Goal: Information Seeking & Learning: Learn about a topic

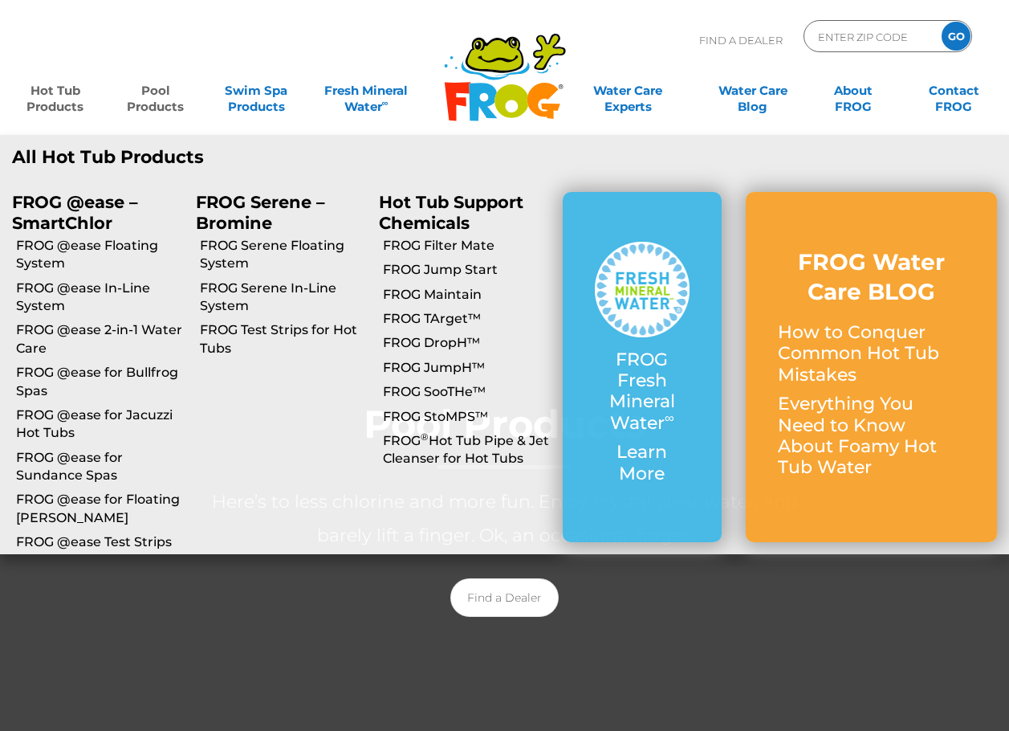
click at [51, 107] on link "Hot Tub Products" at bounding box center [55, 91] width 78 height 32
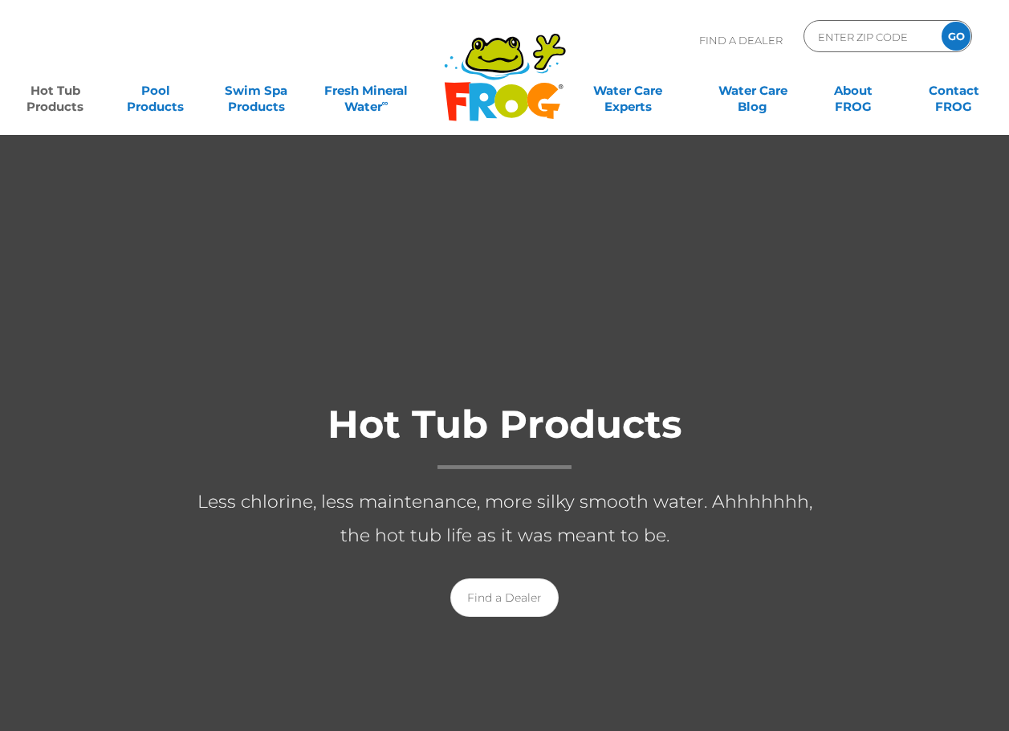
click at [67, 254] on link "FROG @ease Floating System" at bounding box center [112, 263] width 161 height 36
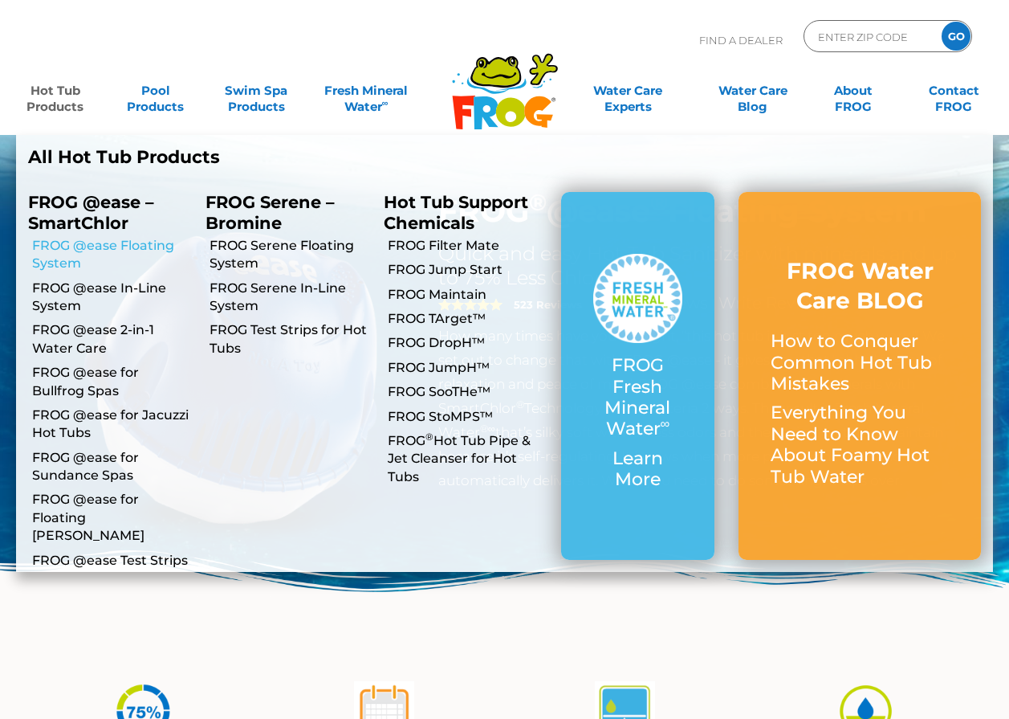
click at [52, 256] on link "FROG @ease Floating System" at bounding box center [112, 255] width 161 height 36
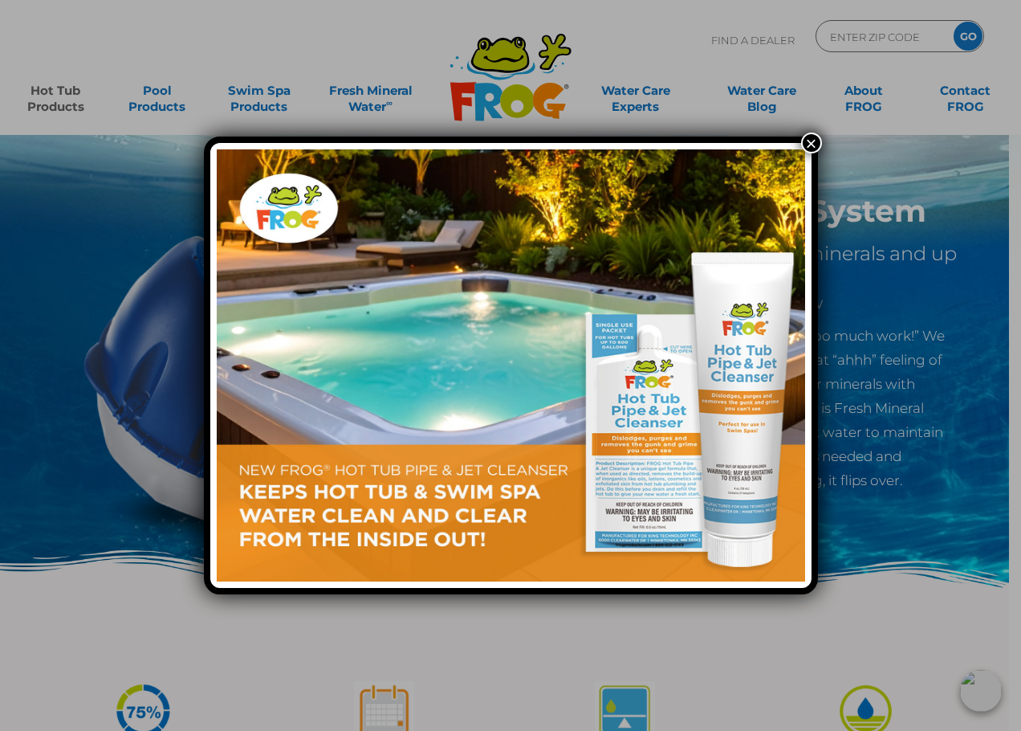
click at [814, 141] on button "×" at bounding box center [811, 142] width 21 height 21
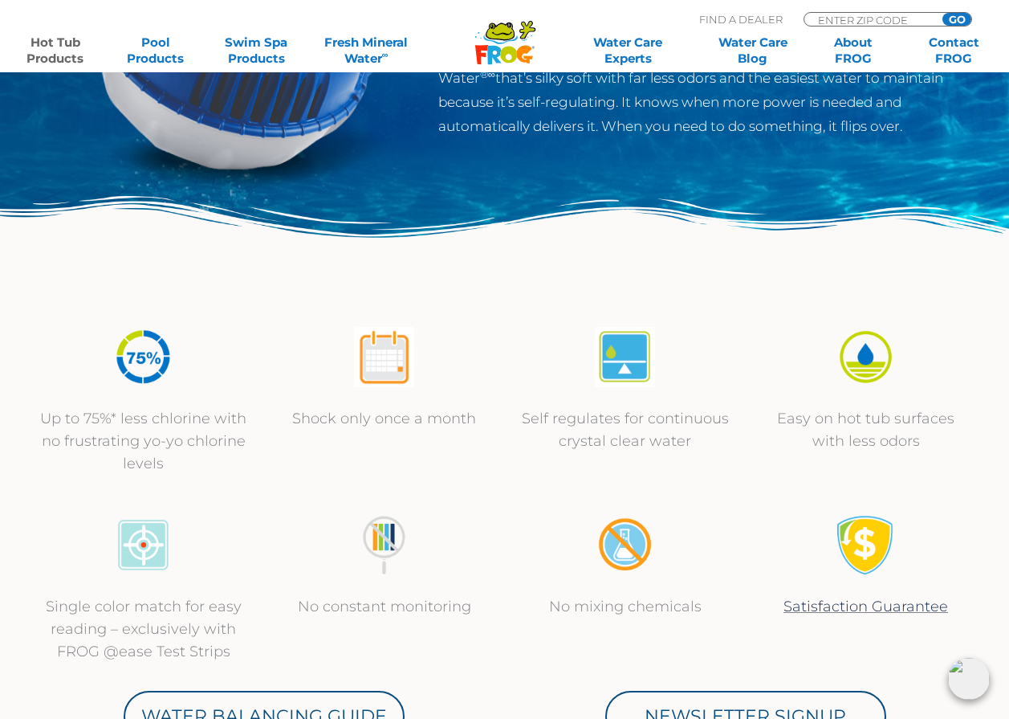
scroll to position [401, 0]
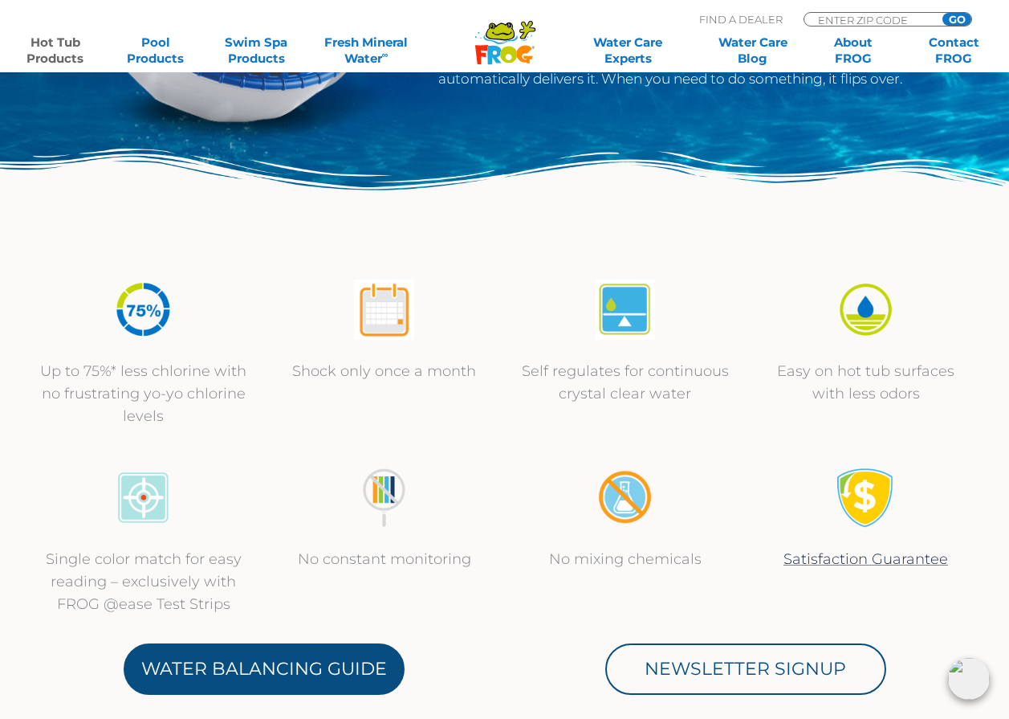
click at [322, 674] on link "Water Balancing Guide" at bounding box center [264, 668] width 281 height 51
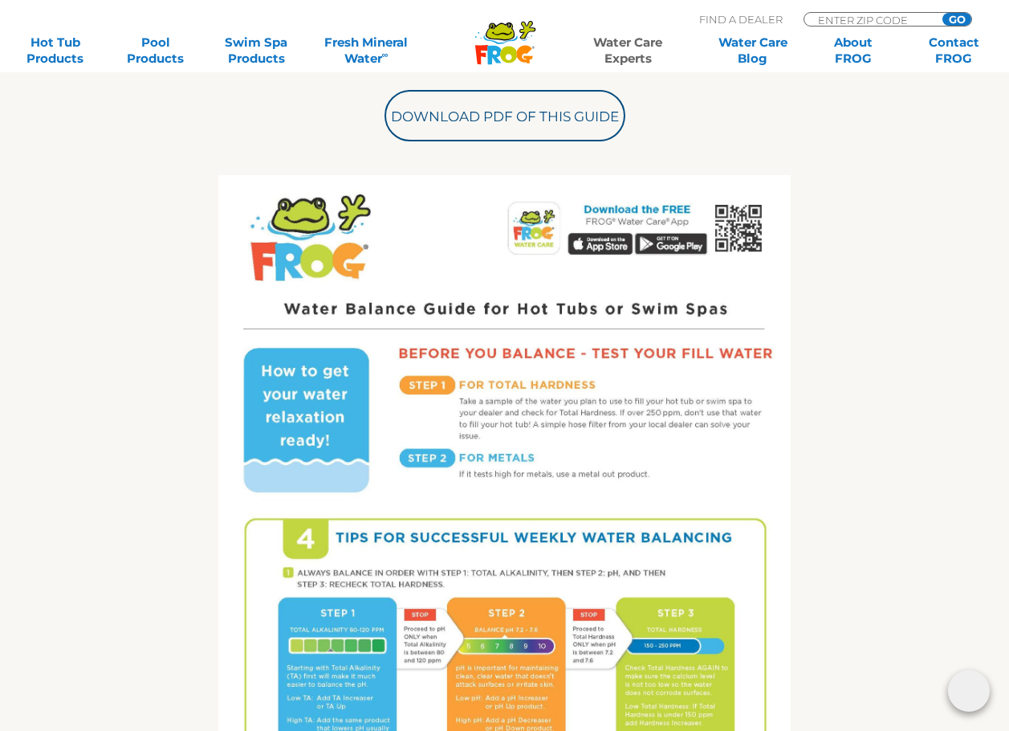
scroll to position [642, 0]
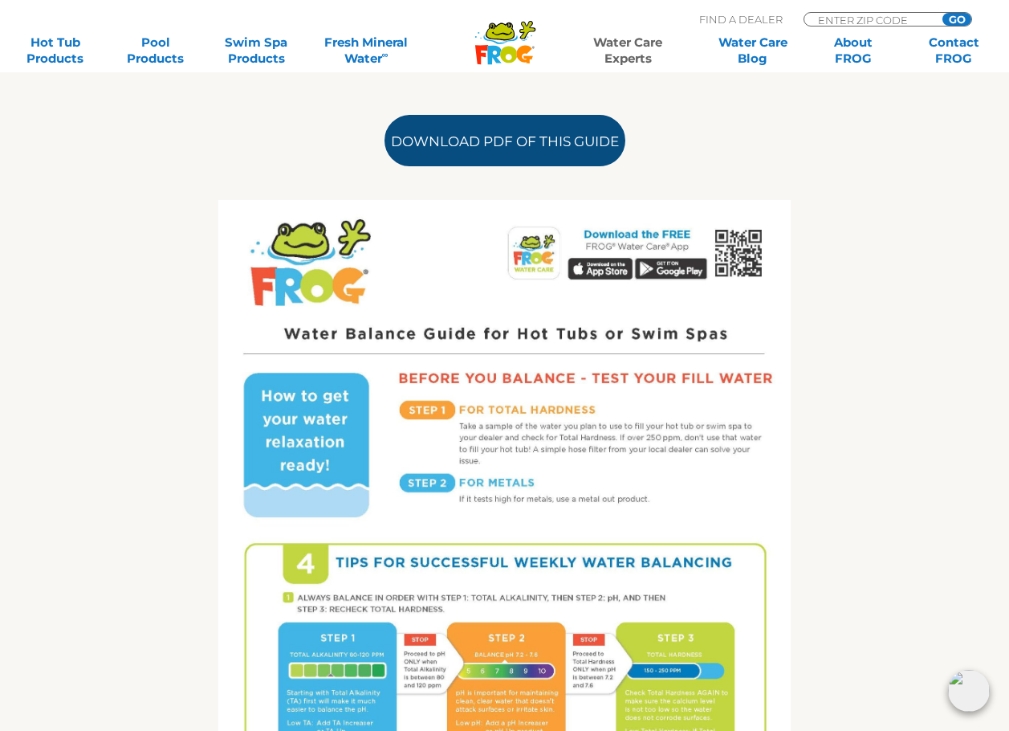
click at [569, 136] on link "Download PDF of this Guide" at bounding box center [505, 140] width 241 height 51
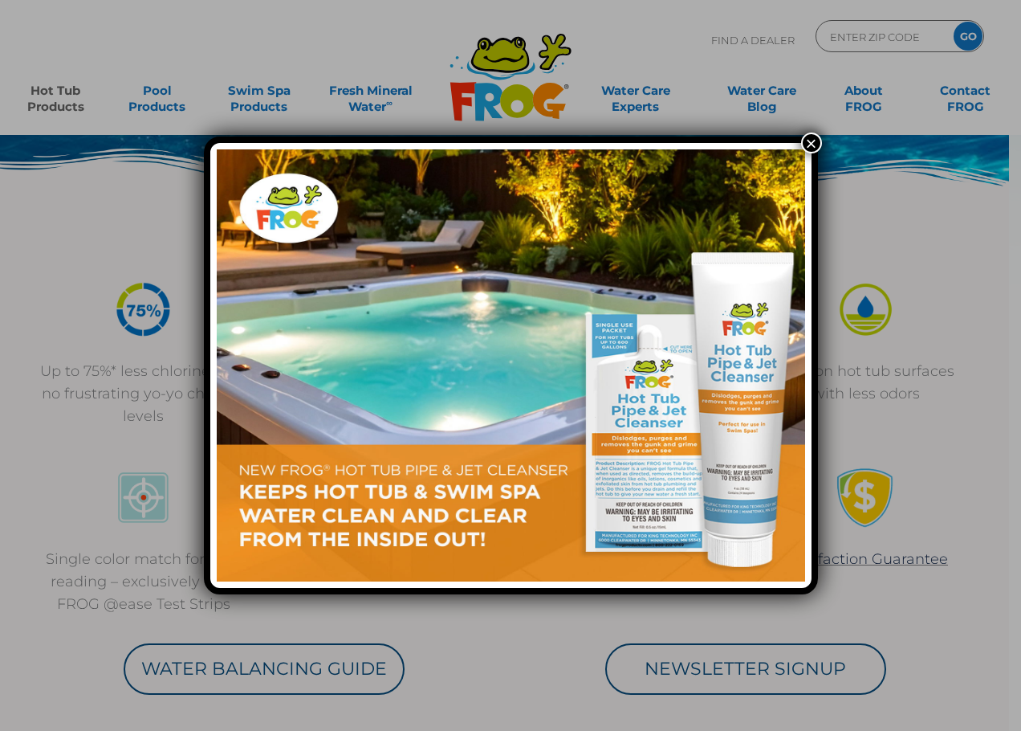
click at [806, 139] on button "×" at bounding box center [811, 142] width 21 height 21
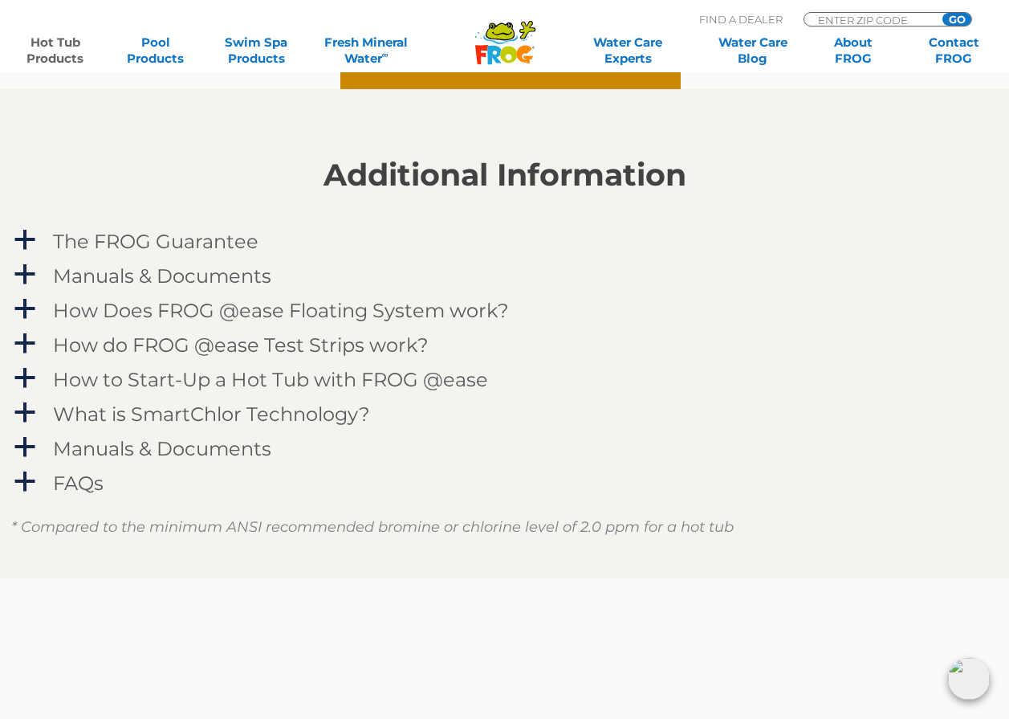
scroll to position [1526, 0]
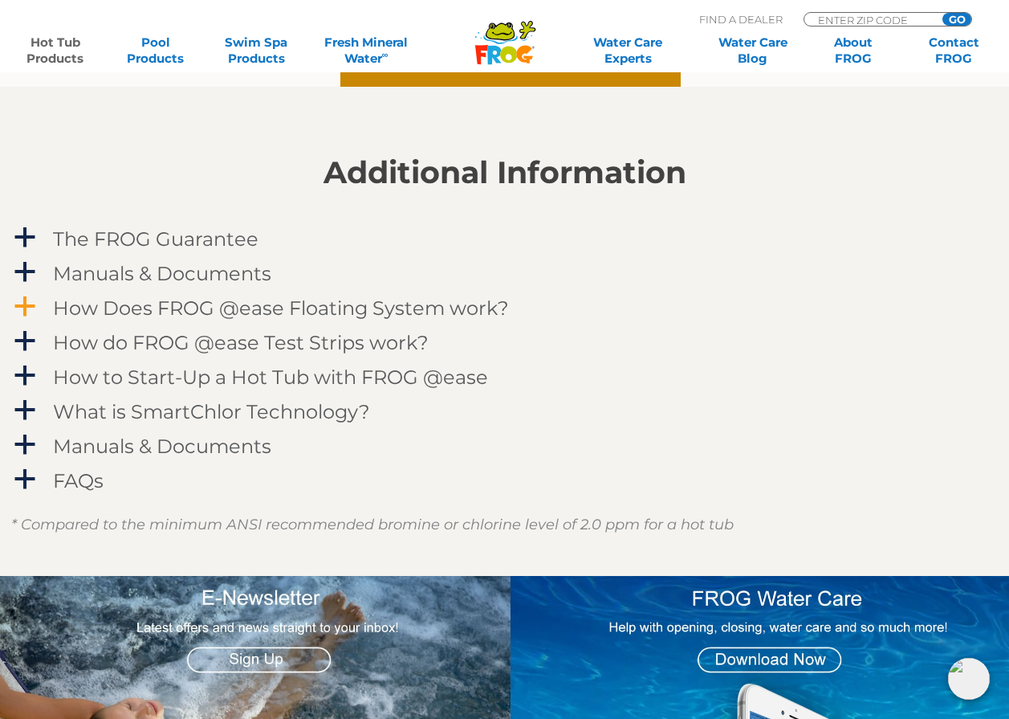
click at [28, 308] on span "a" at bounding box center [25, 307] width 24 height 24
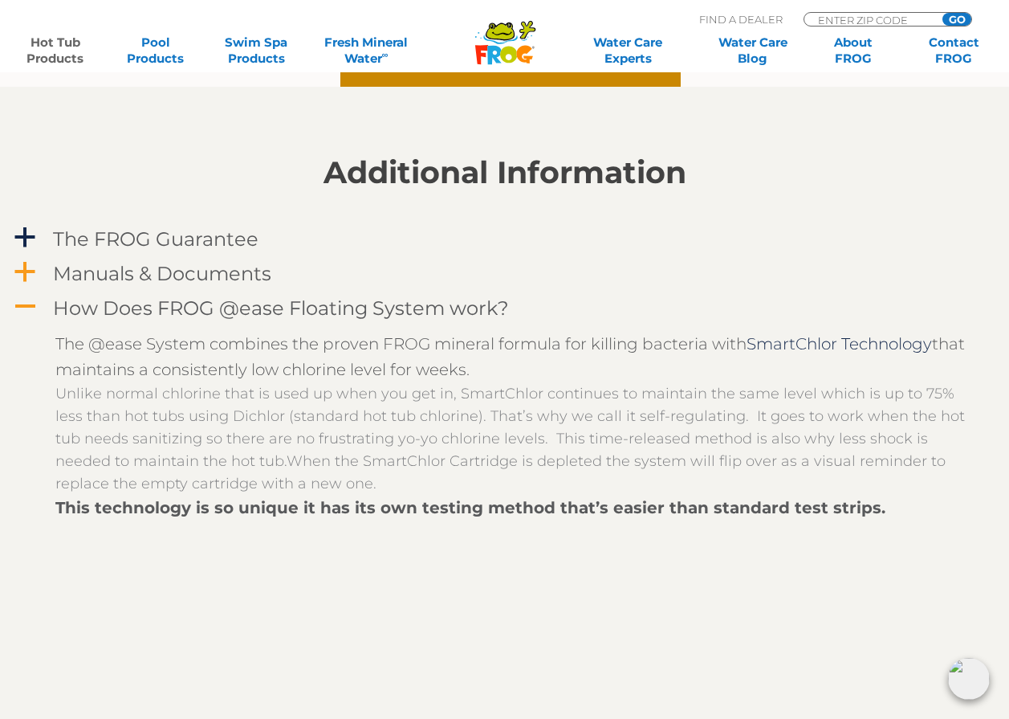
click at [22, 271] on span "a" at bounding box center [25, 272] width 24 height 24
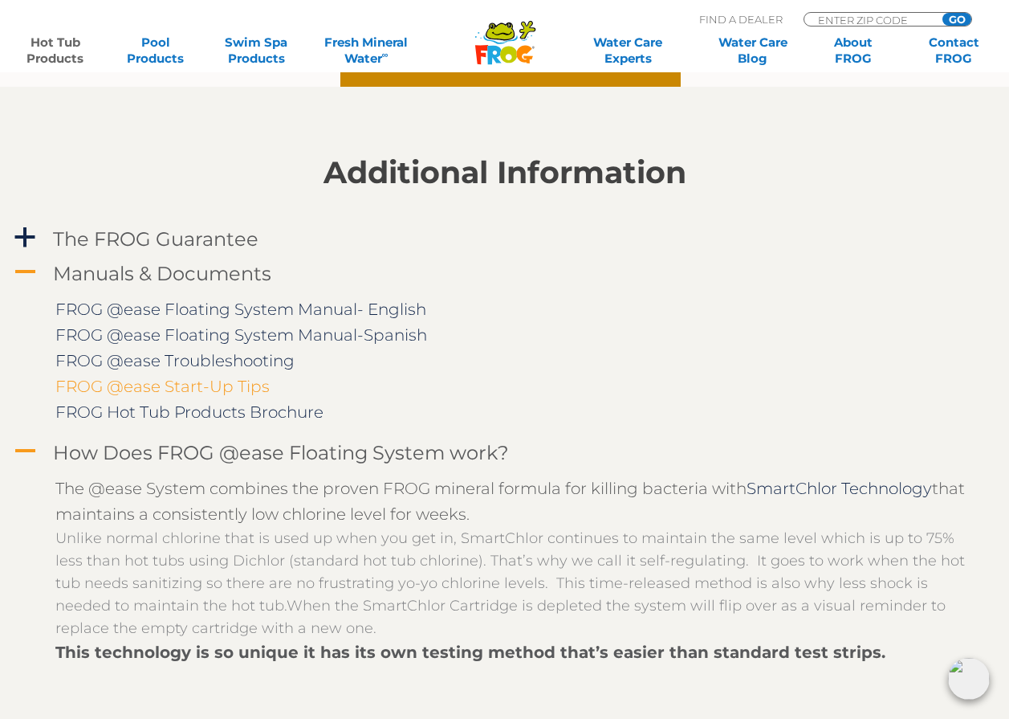
click at [219, 384] on link "FROG @ease Start-Up Tips" at bounding box center [162, 386] width 214 height 19
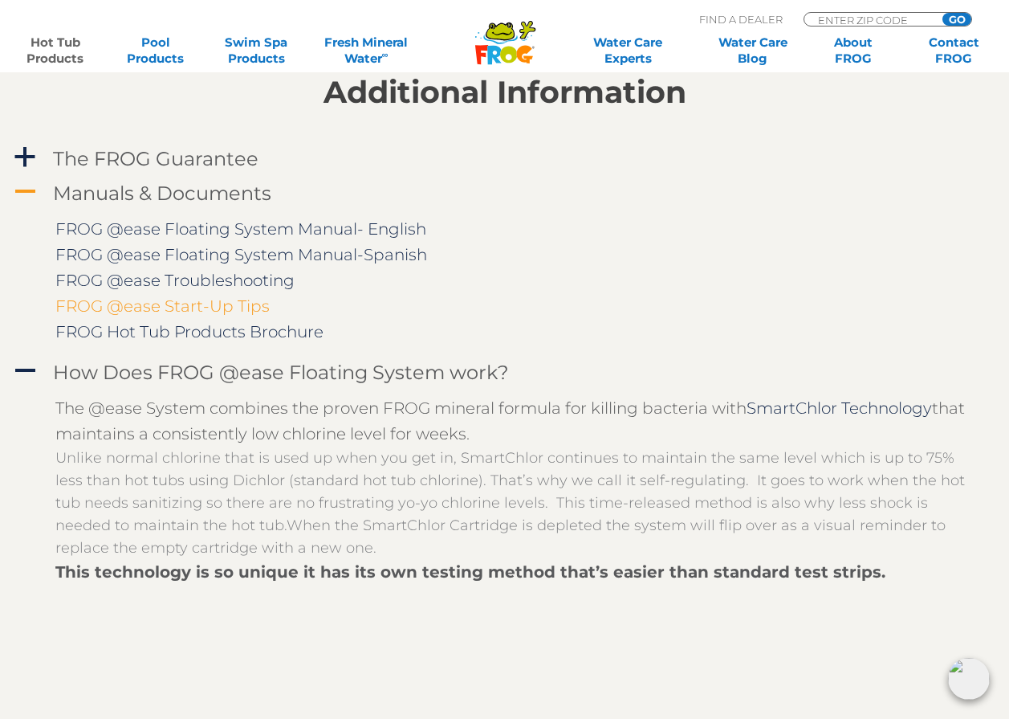
click at [251, 315] on link "FROG @ease Start-Up Tips" at bounding box center [162, 305] width 214 height 19
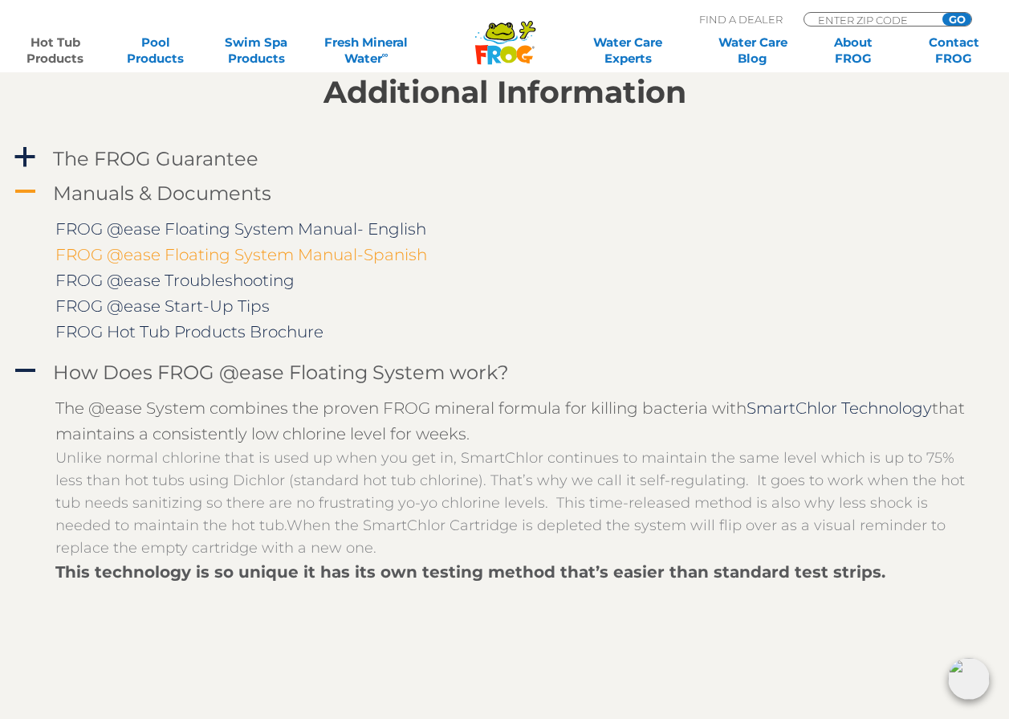
click at [206, 255] on link "FROG @ease Floating System Manual-Spanish" at bounding box center [241, 254] width 372 height 19
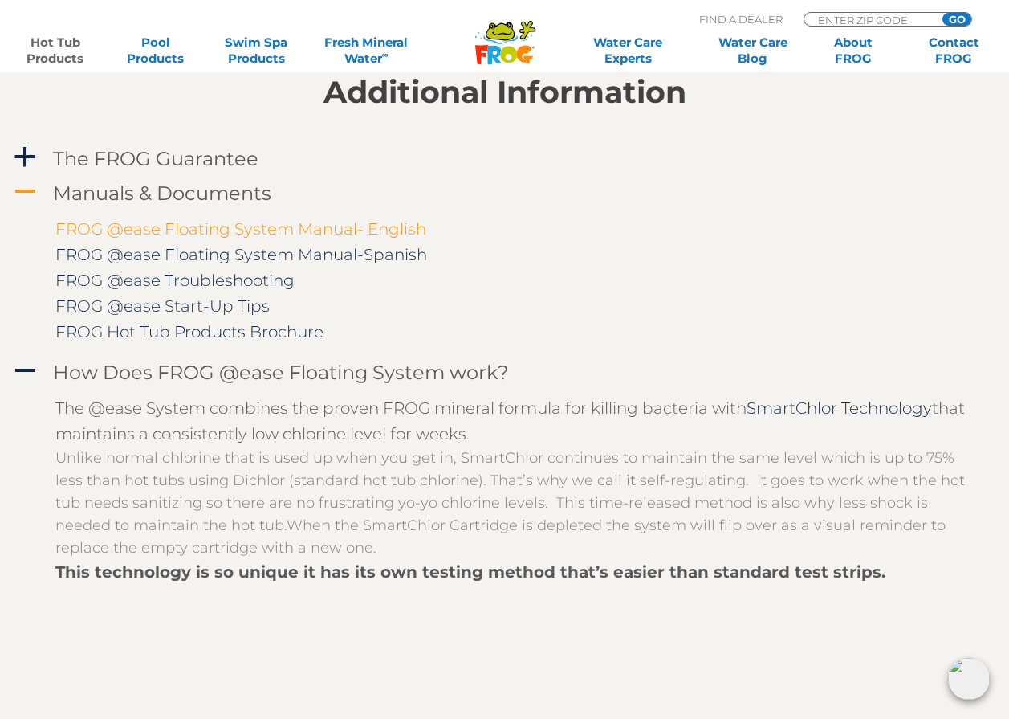
click at [194, 226] on link "FROG @ease Floating System Manual- English" at bounding box center [240, 228] width 371 height 19
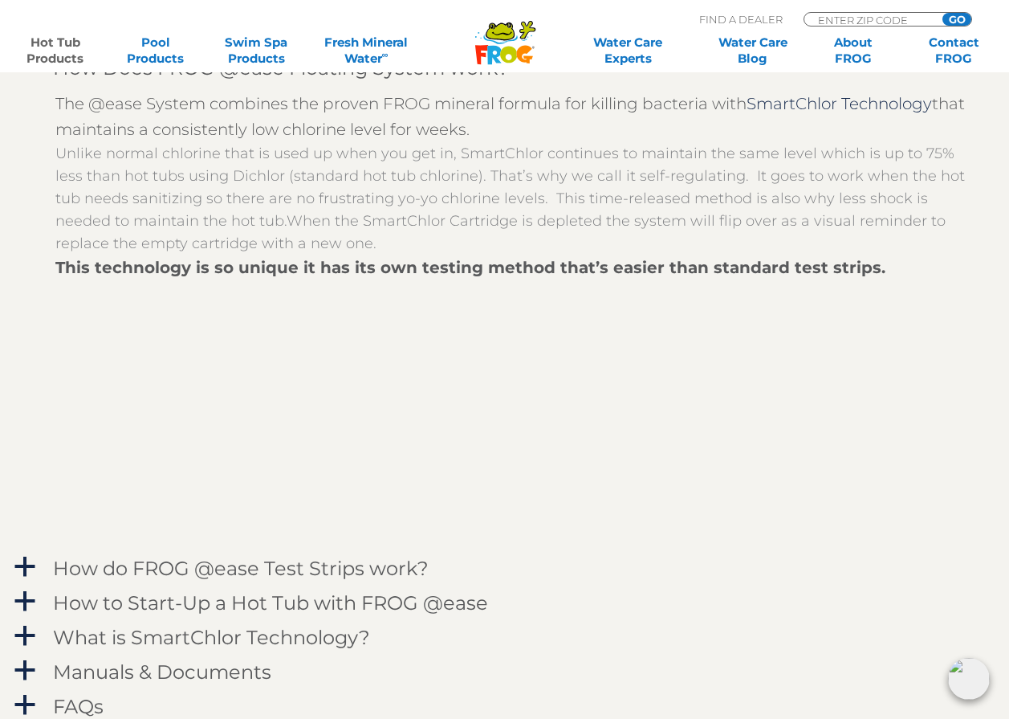
scroll to position [2007, 0]
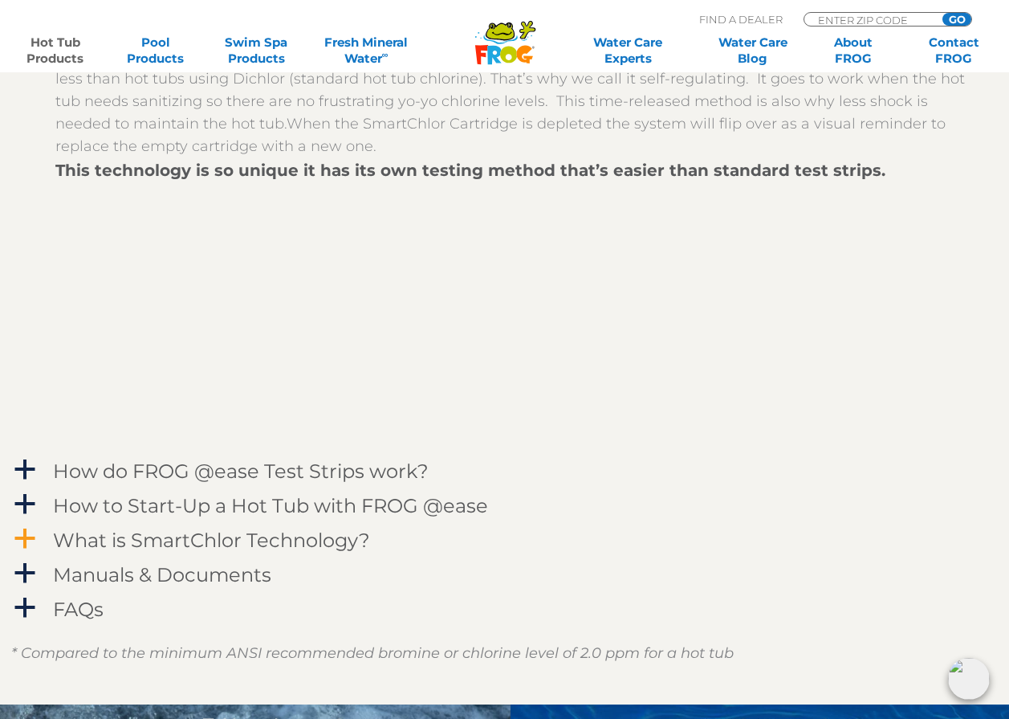
click at [30, 541] on span "a" at bounding box center [25, 539] width 24 height 24
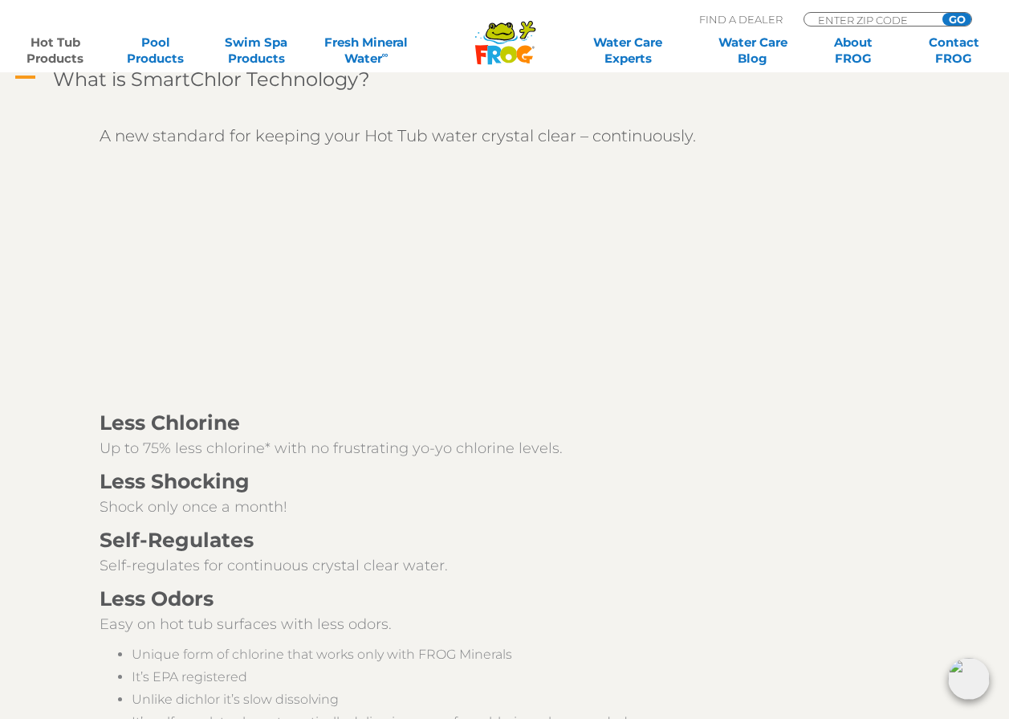
scroll to position [2730, 0]
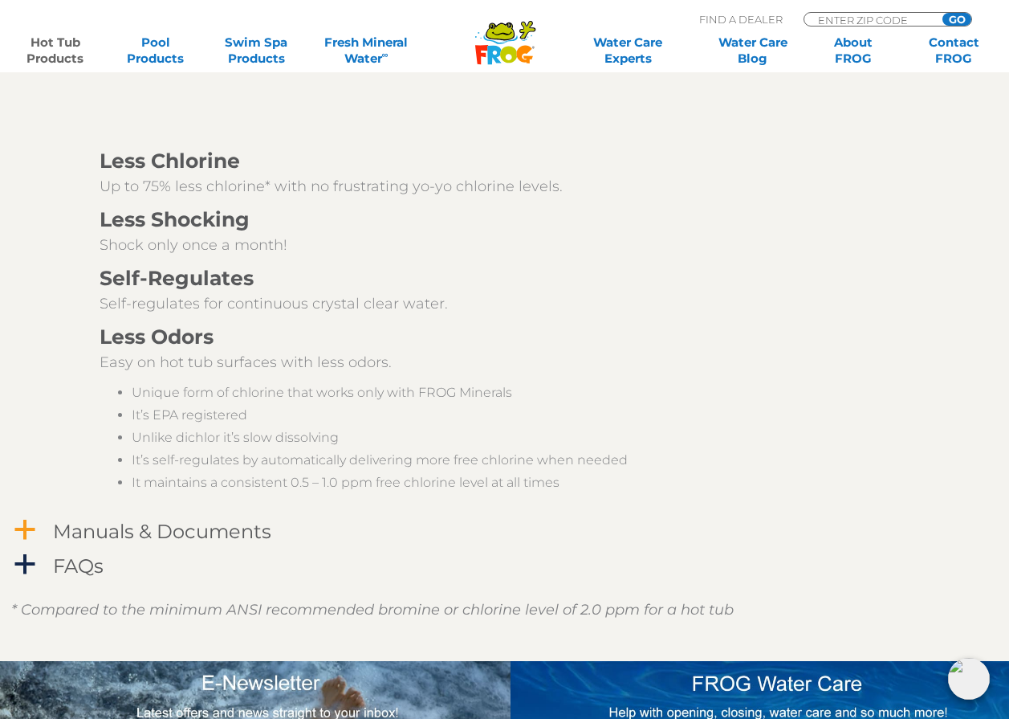
click at [29, 531] on span "a" at bounding box center [25, 530] width 24 height 24
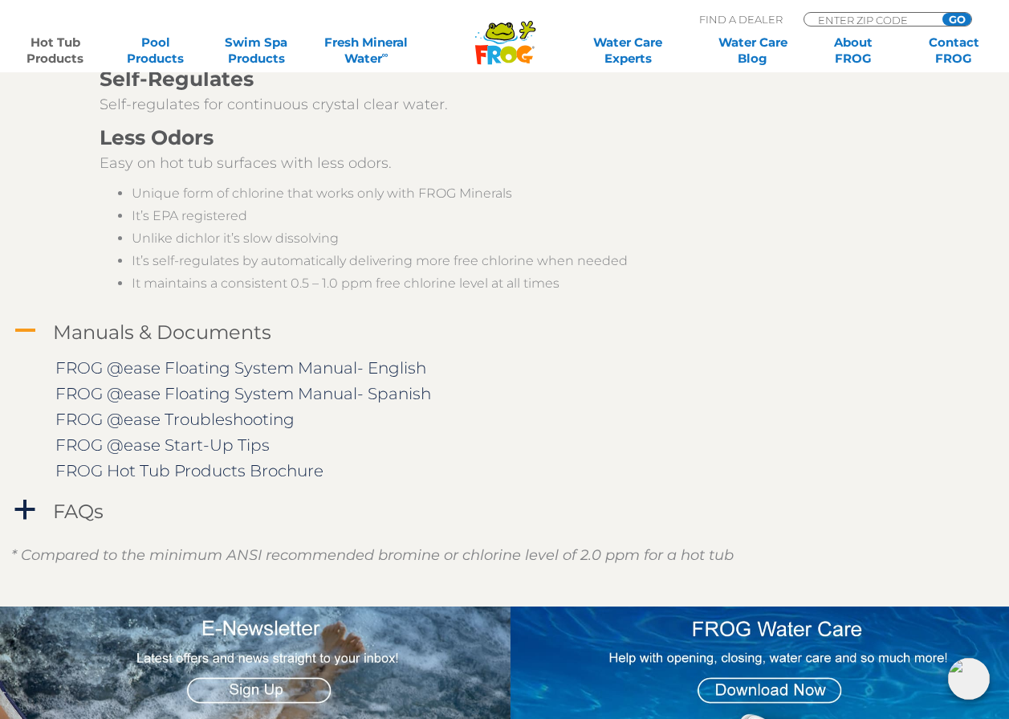
scroll to position [2971, 0]
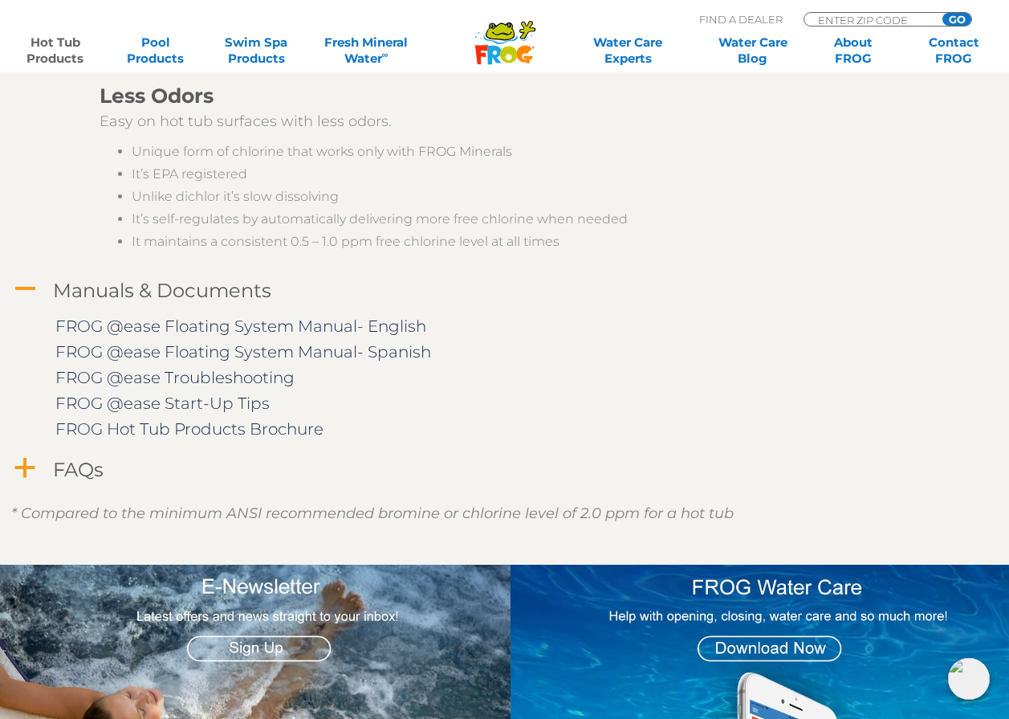
click at [26, 470] on span "a" at bounding box center [25, 468] width 24 height 24
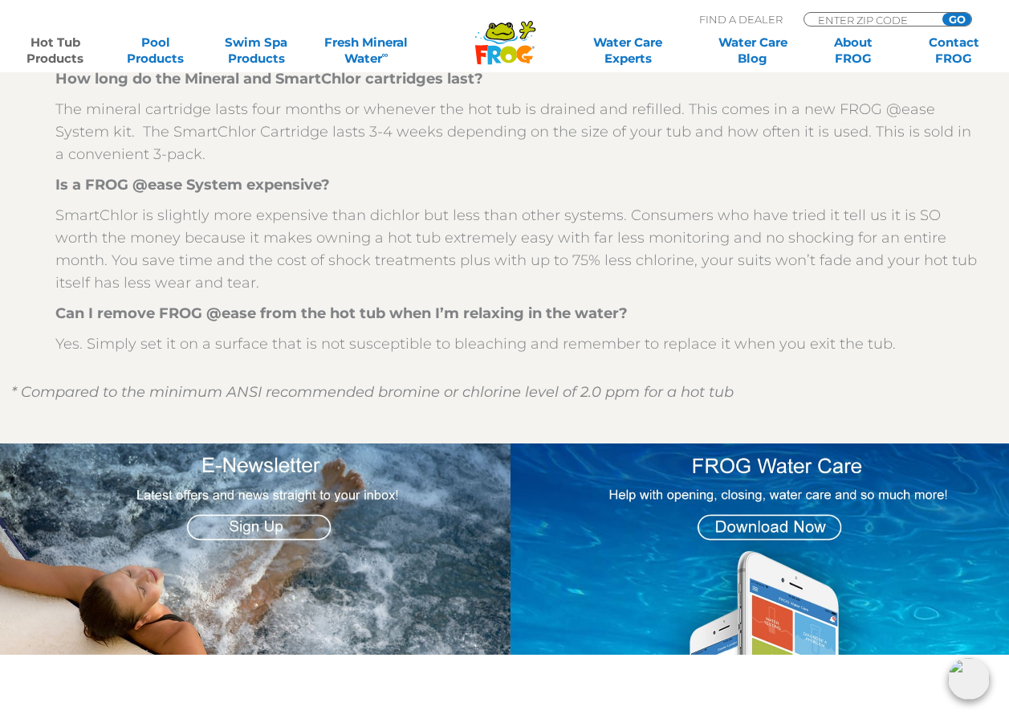
scroll to position [3693, 0]
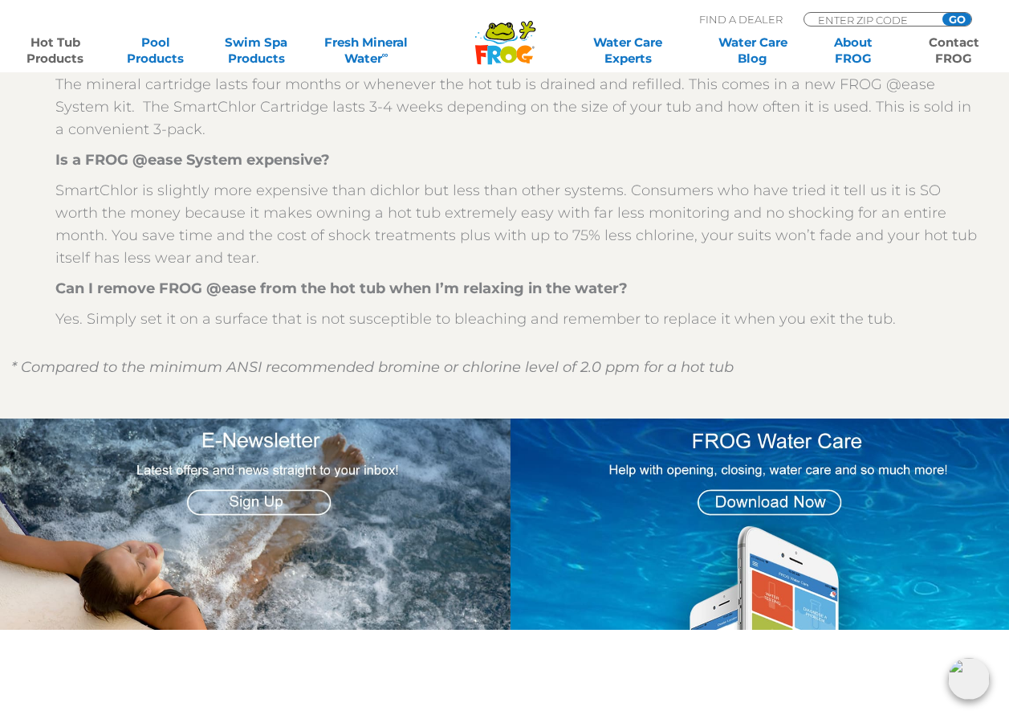
click at [957, 40] on link "Contact FROG" at bounding box center [954, 51] width 78 height 32
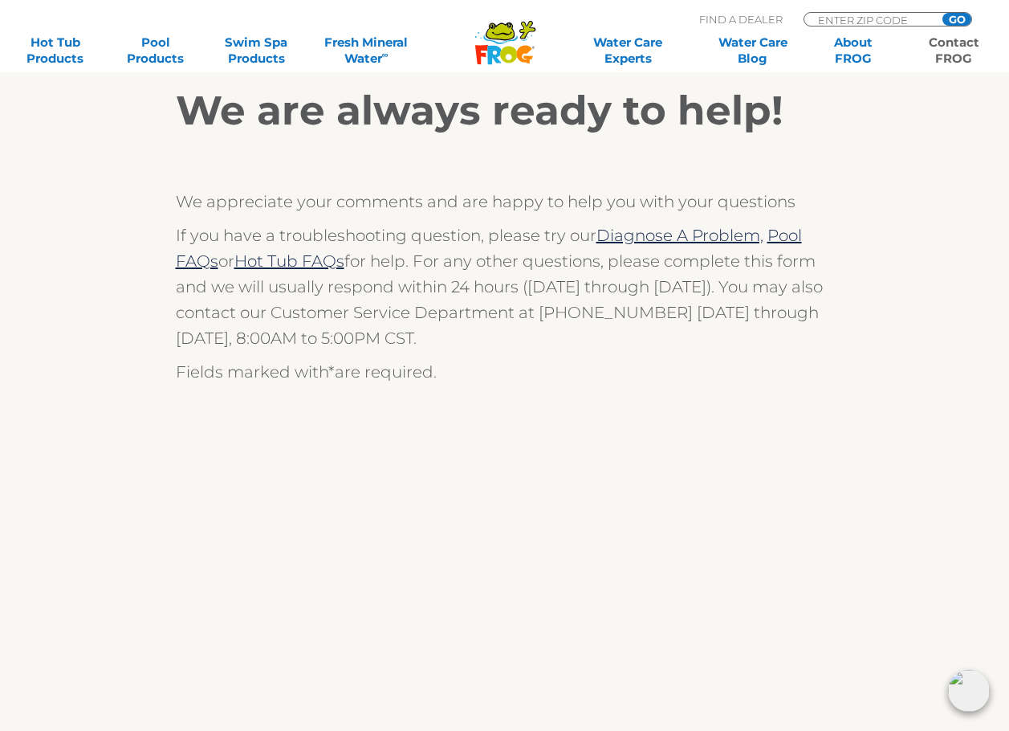
scroll to position [321, 0]
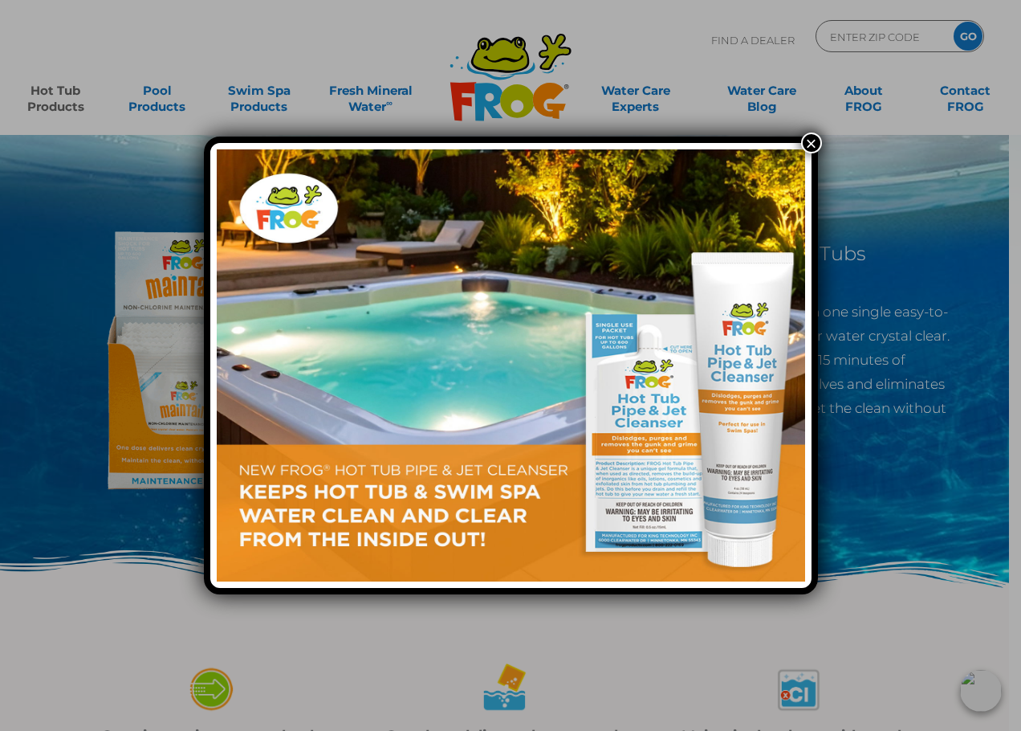
click at [809, 141] on button "×" at bounding box center [811, 142] width 21 height 21
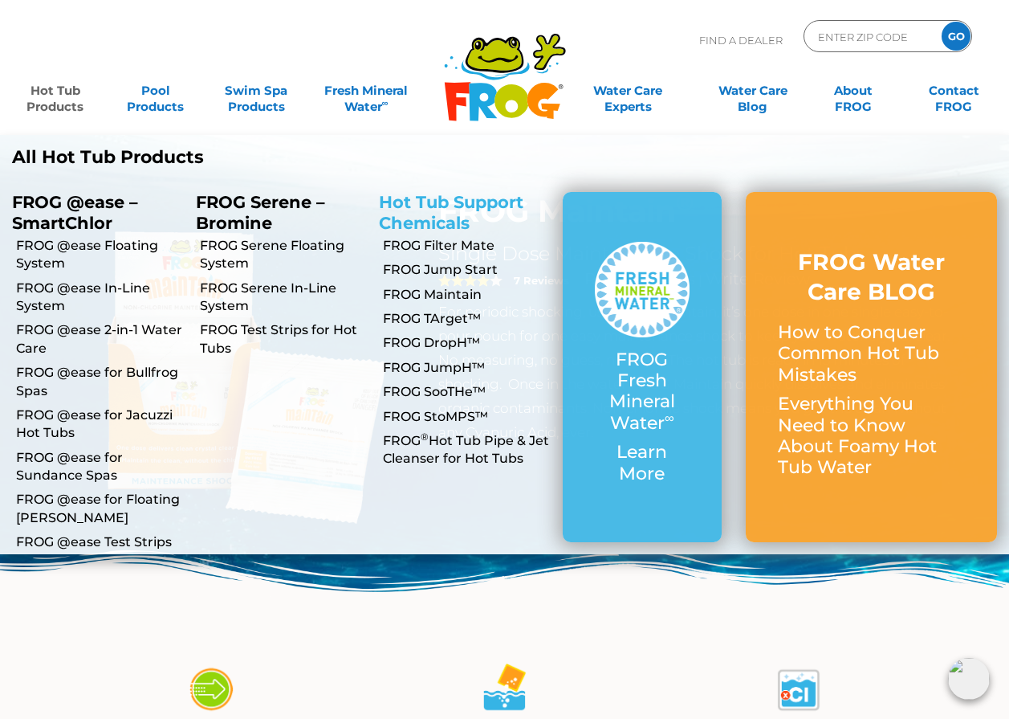
click at [444, 212] on link "Hot Tub Support Chemicals" at bounding box center [451, 212] width 145 height 40
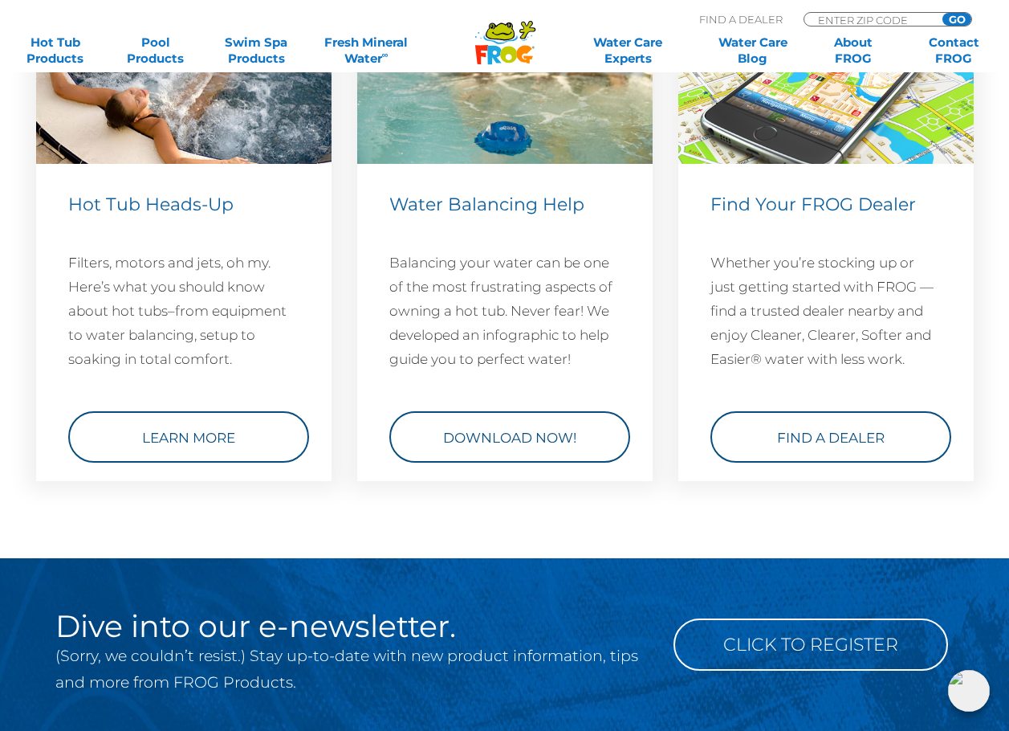
scroll to position [3934, 0]
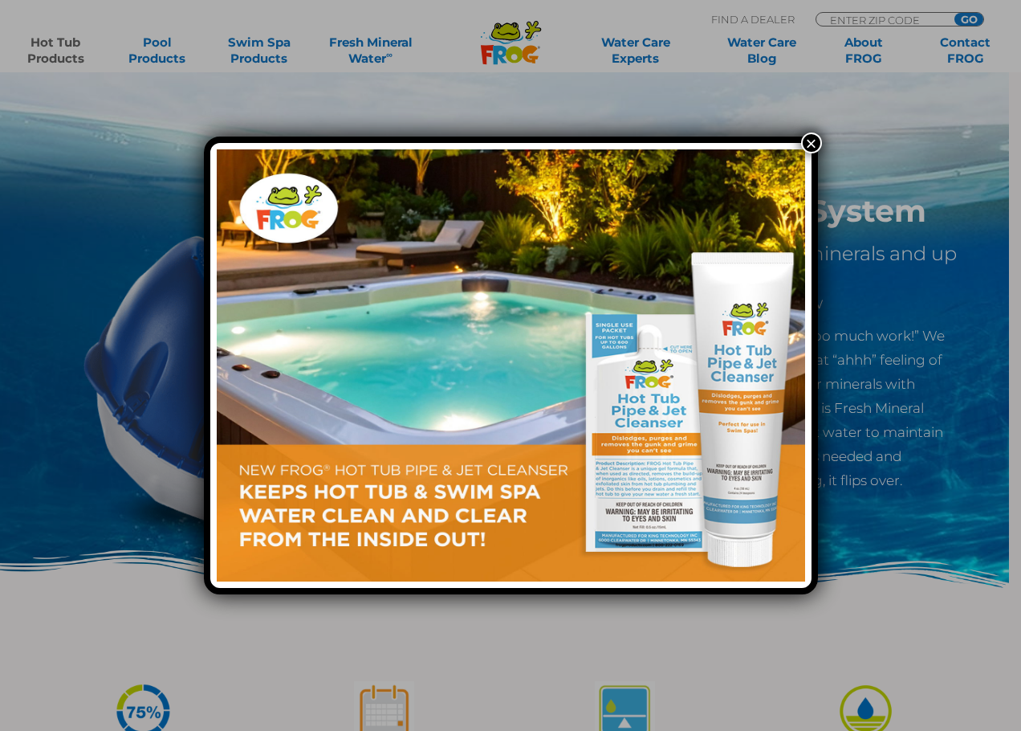
scroll to position [1893, 0]
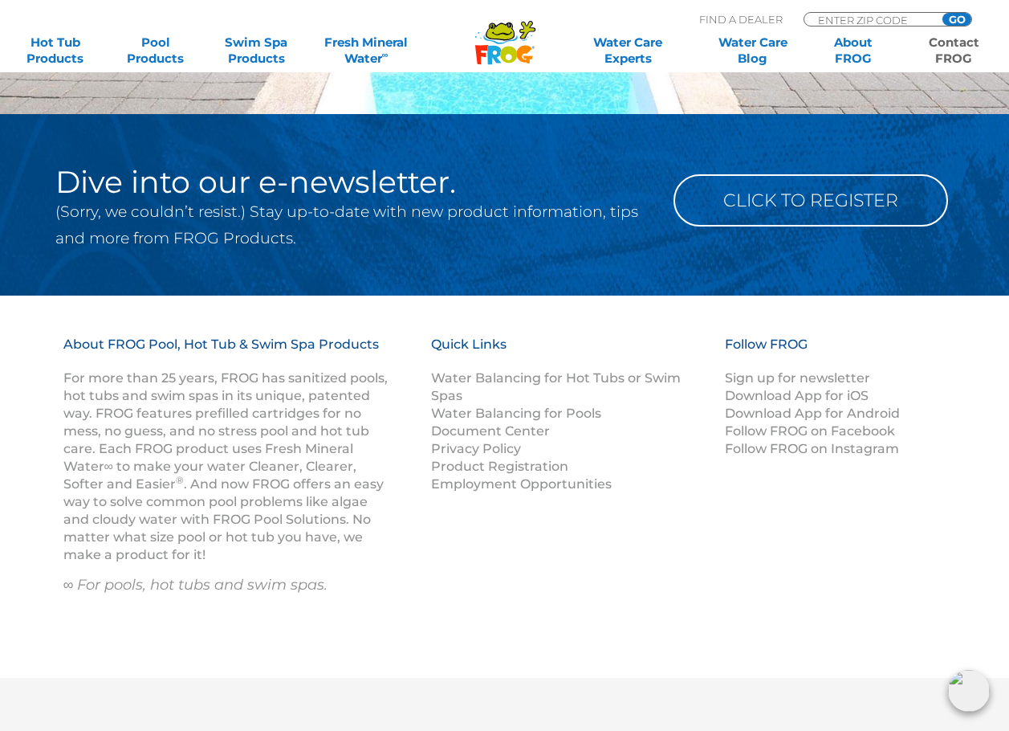
scroll to position [1846, 0]
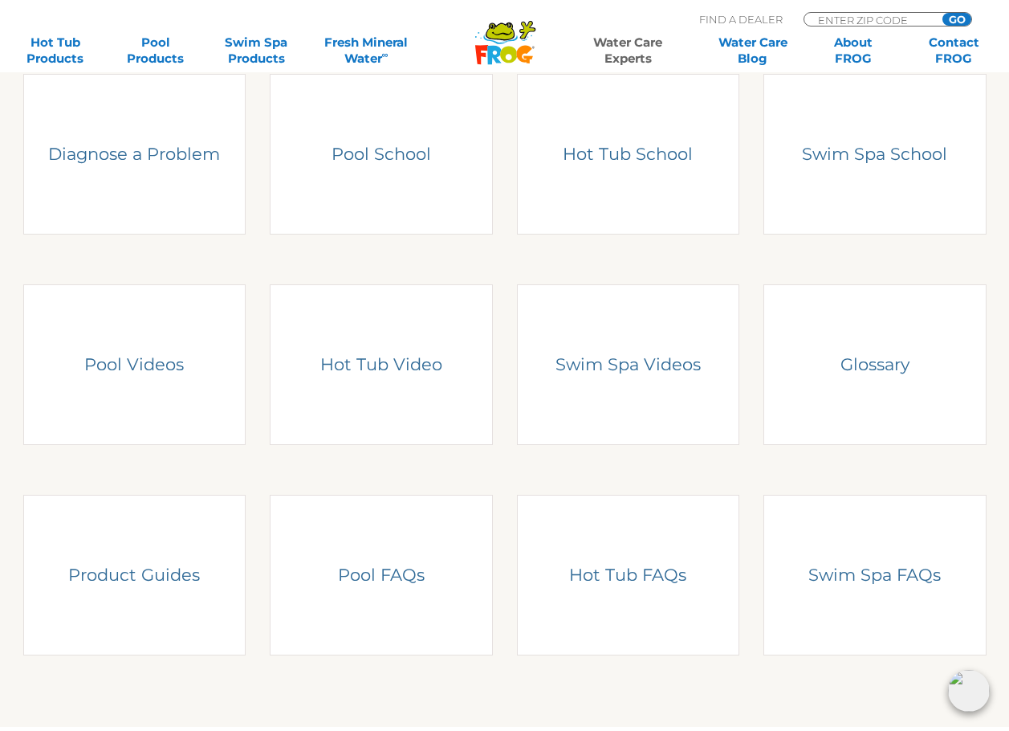
scroll to position [562, 0]
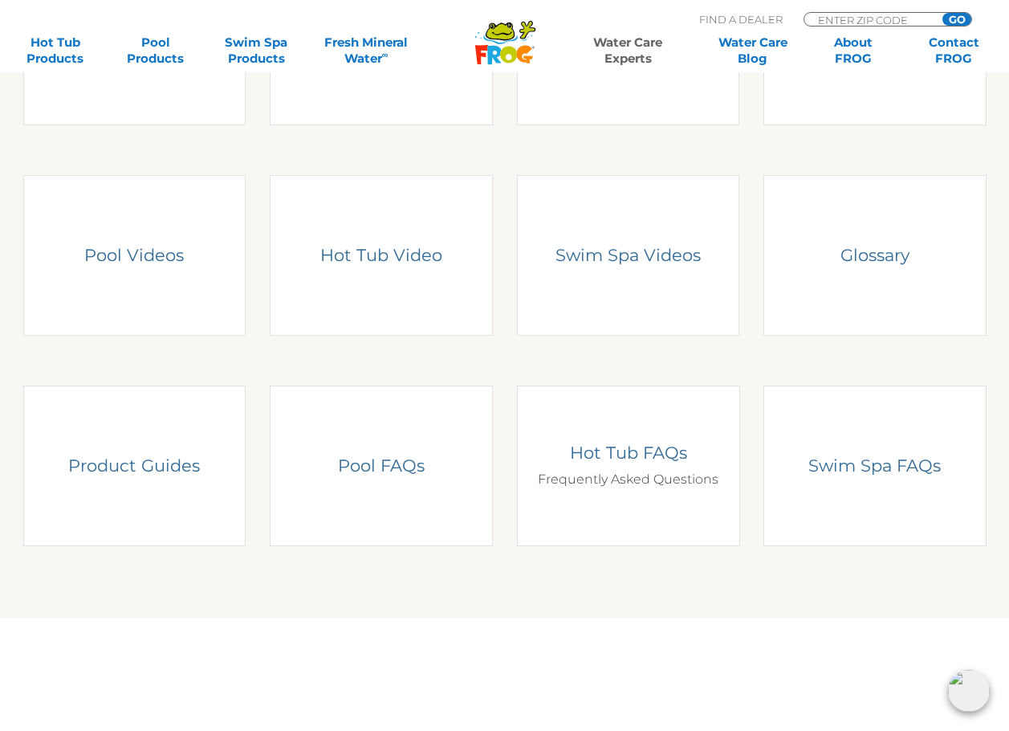
click at [667, 462] on h4 "Hot Tub FAQs" at bounding box center [627, 453] width 199 height 22
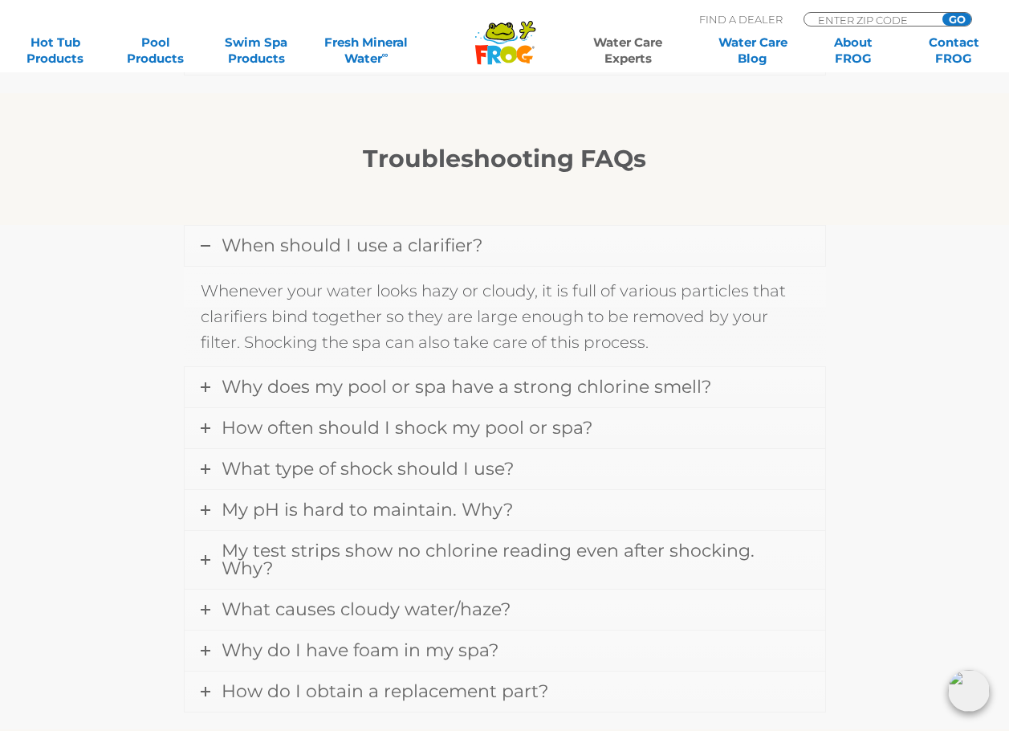
scroll to position [1365, 0]
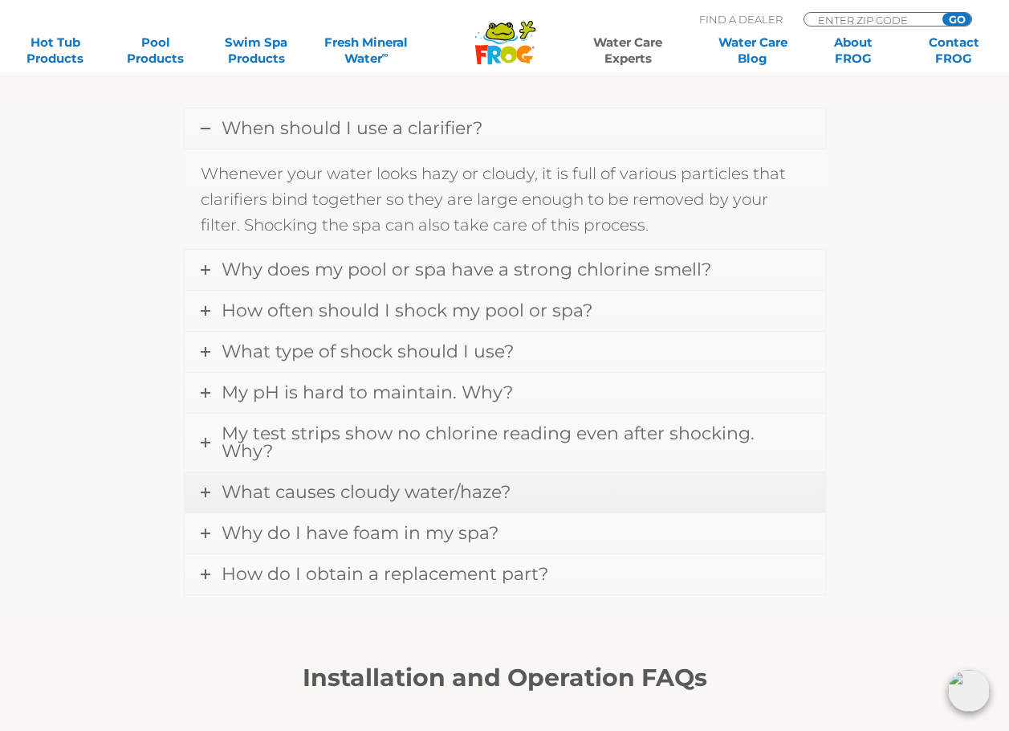
click at [208, 487] on icon at bounding box center [206, 492] width 10 height 10
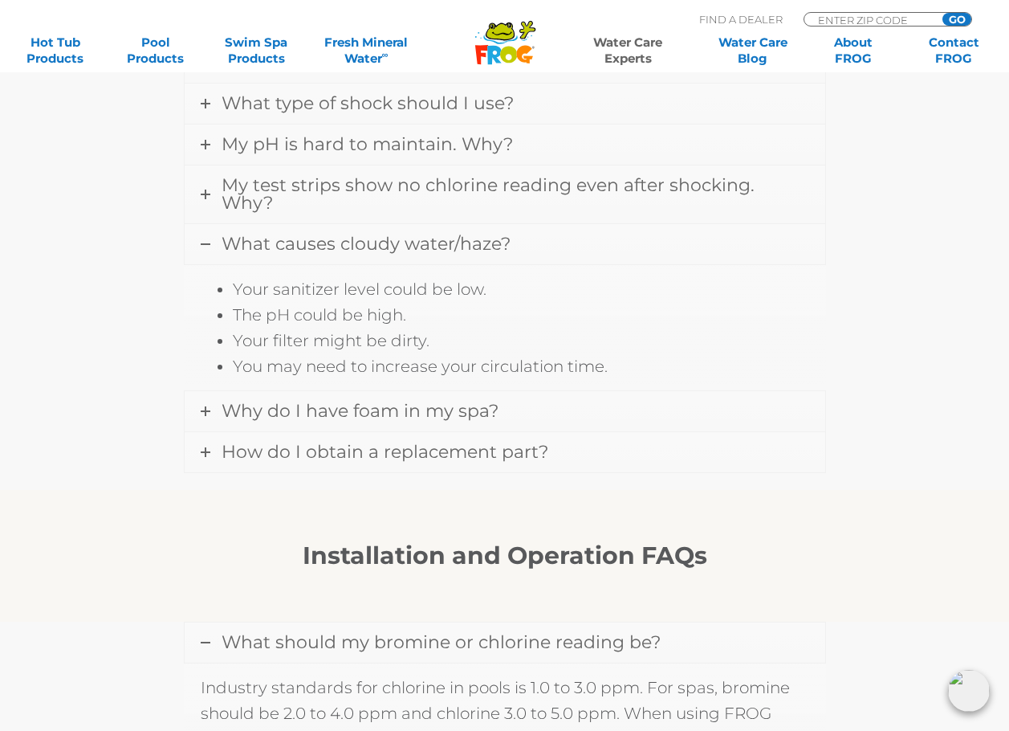
scroll to position [1526, 0]
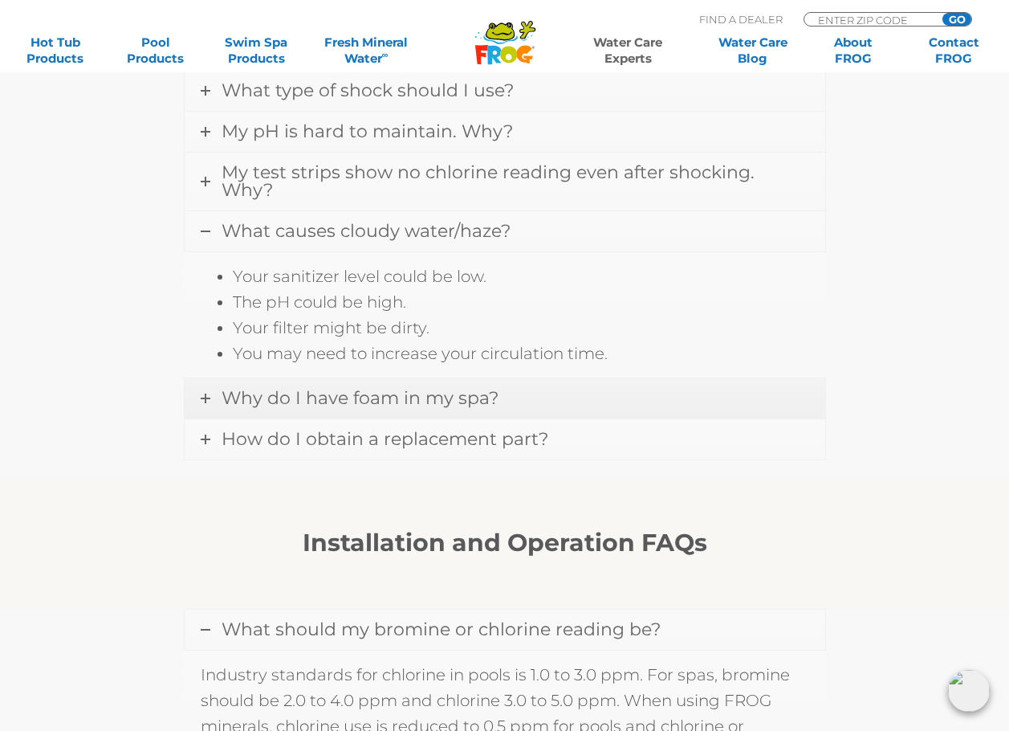
click at [196, 381] on link "Why do I have foam in my spa?" at bounding box center [505, 398] width 641 height 40
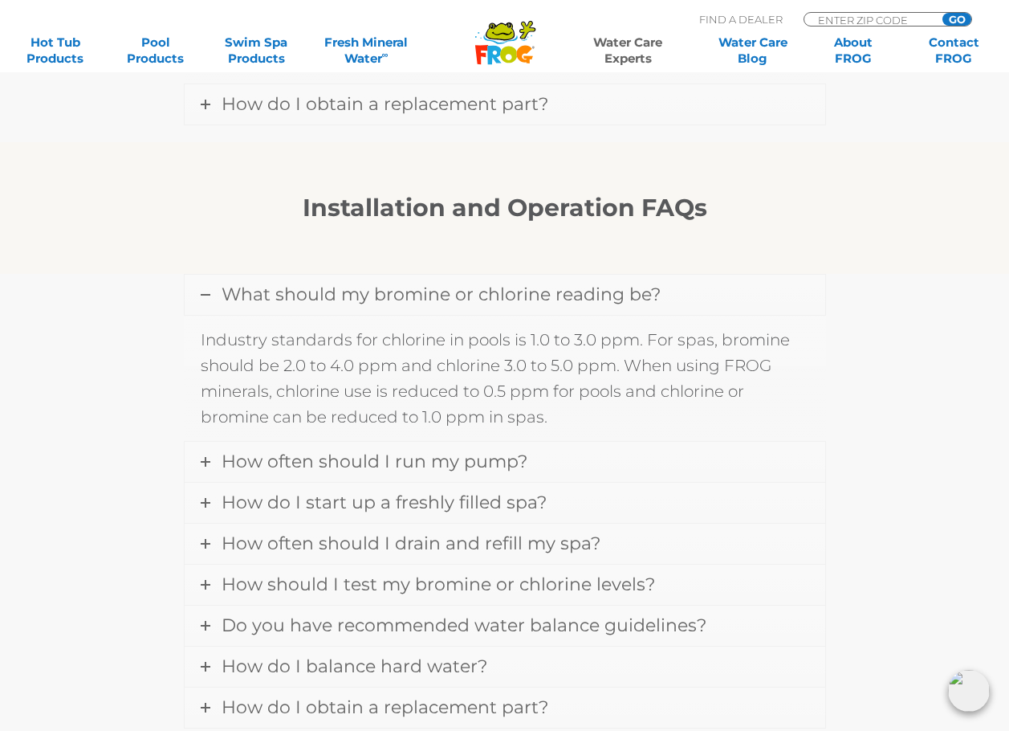
scroll to position [1927, 0]
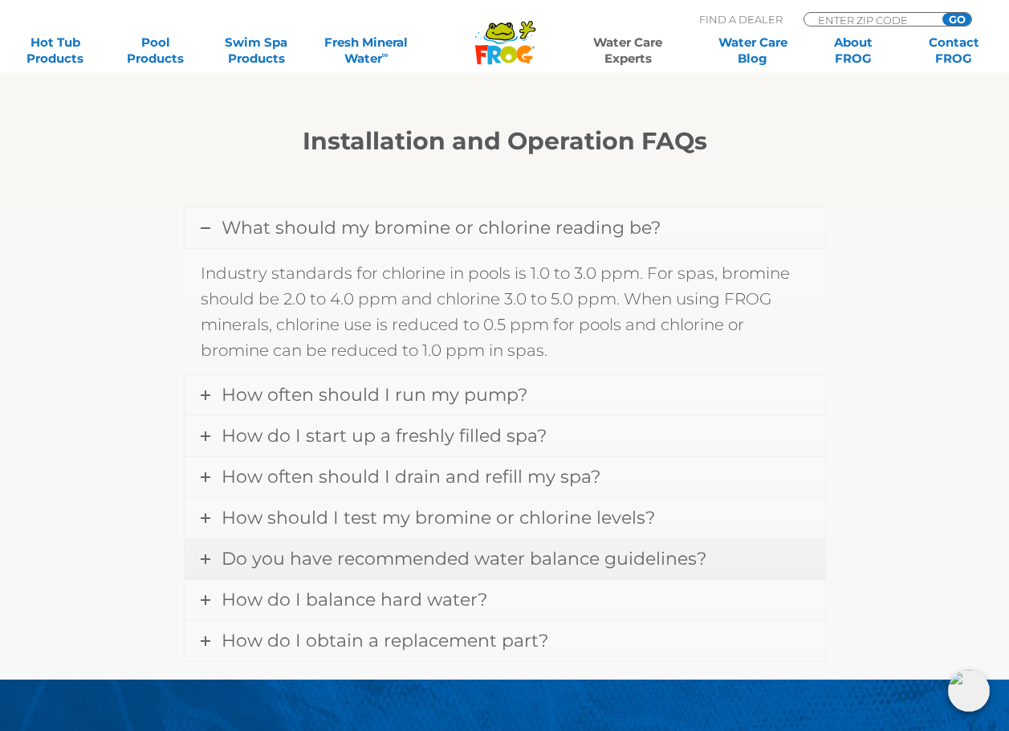
click at [198, 539] on link "Do you have recommended water balance guidelines?" at bounding box center [505, 559] width 641 height 40
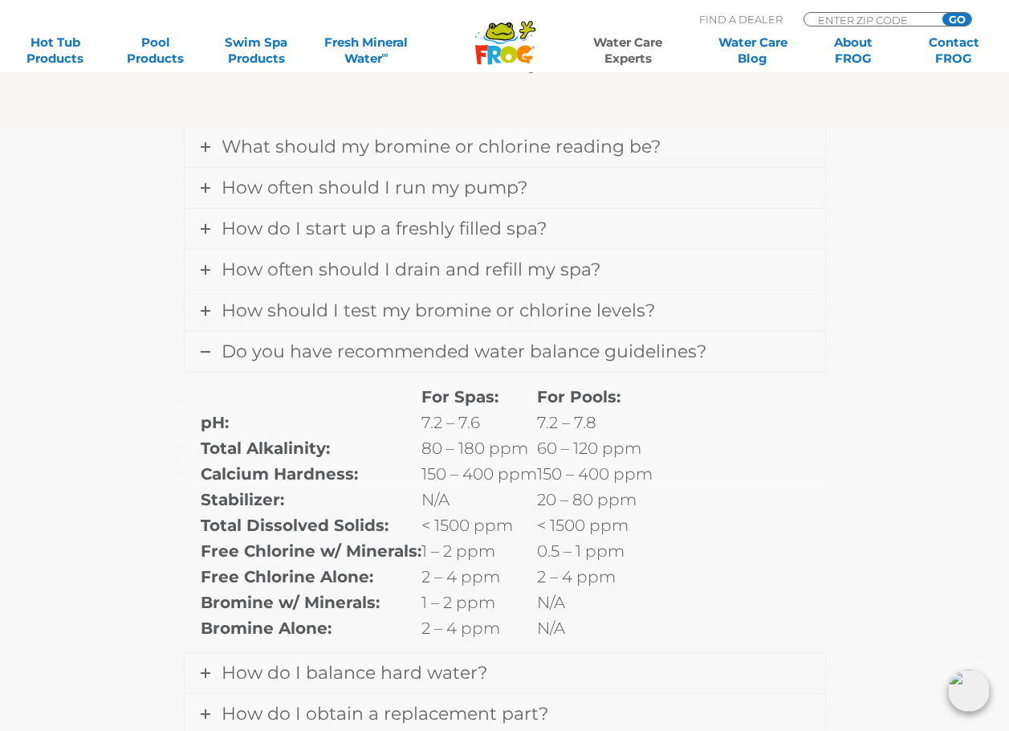
scroll to position [1927, 0]
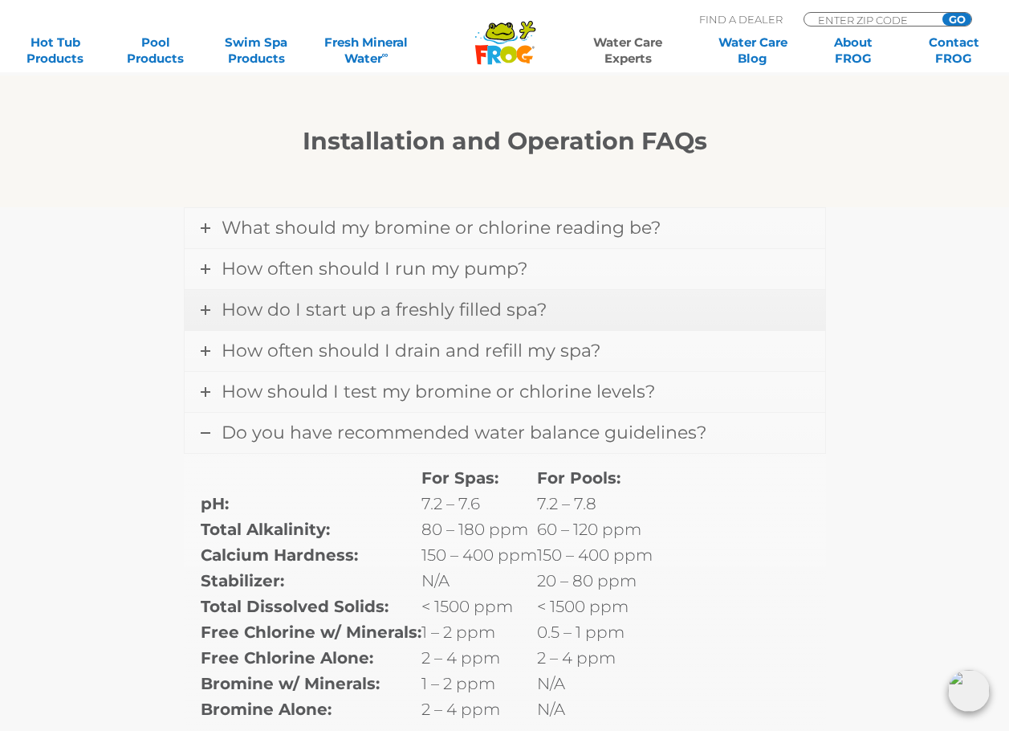
click at [206, 305] on icon at bounding box center [206, 310] width 10 height 10
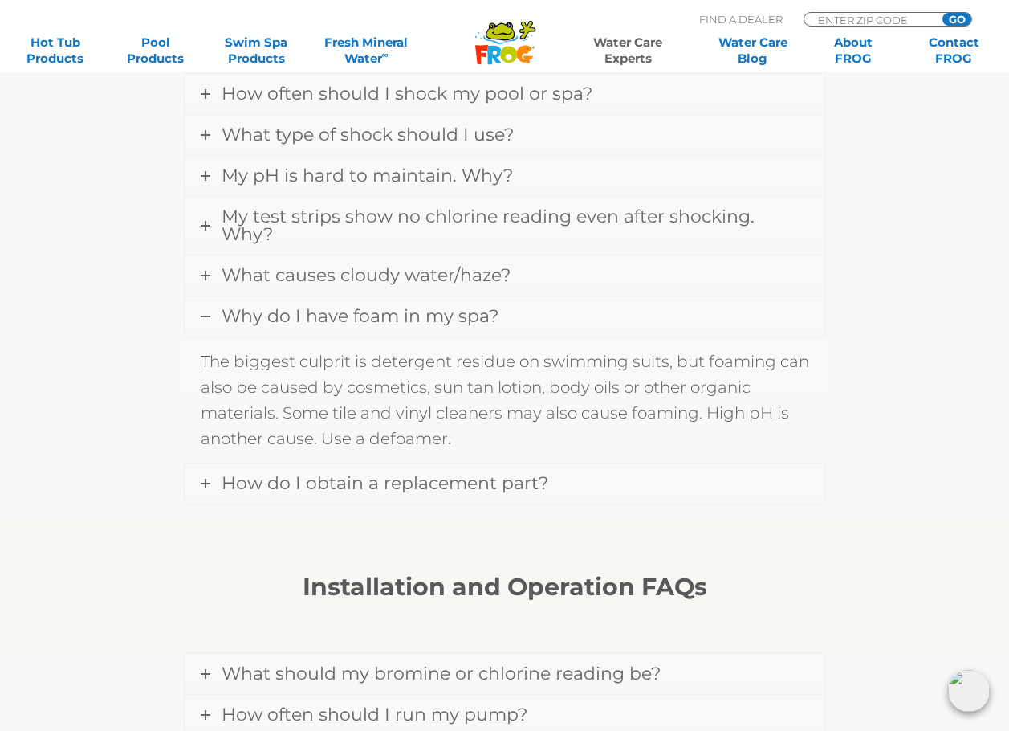
scroll to position [1445, 0]
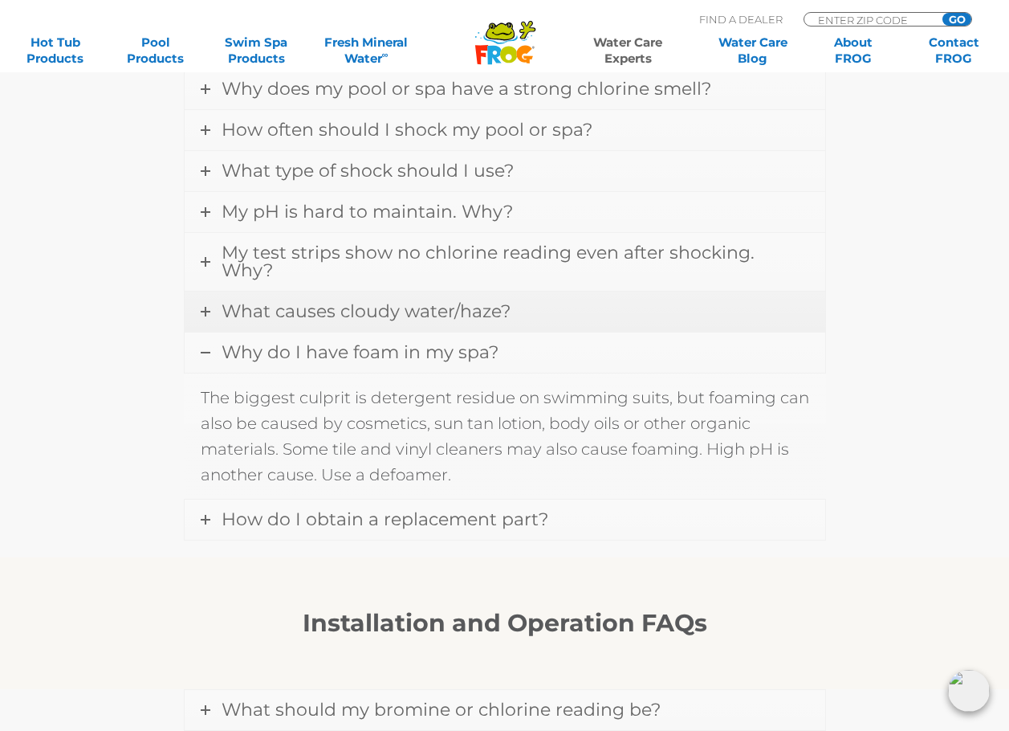
click at [205, 301] on link "What causes cloudy water/haze?" at bounding box center [505, 311] width 641 height 40
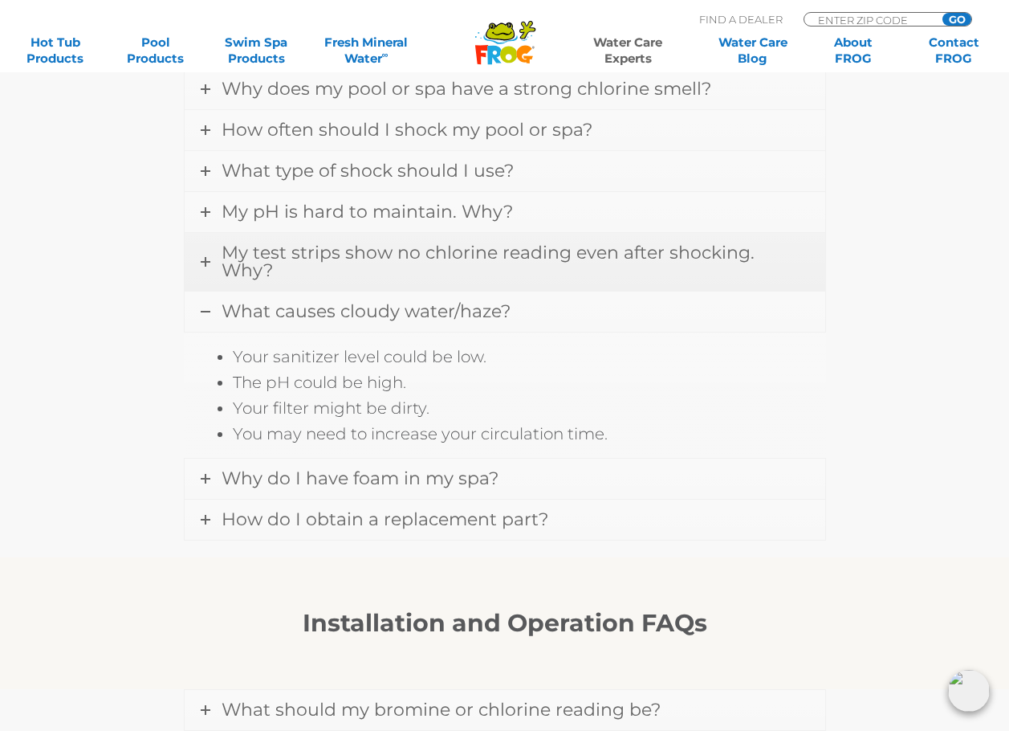
click at [210, 259] on link "My test strips show no chlorine reading even after shocking. Why?" at bounding box center [505, 262] width 641 height 58
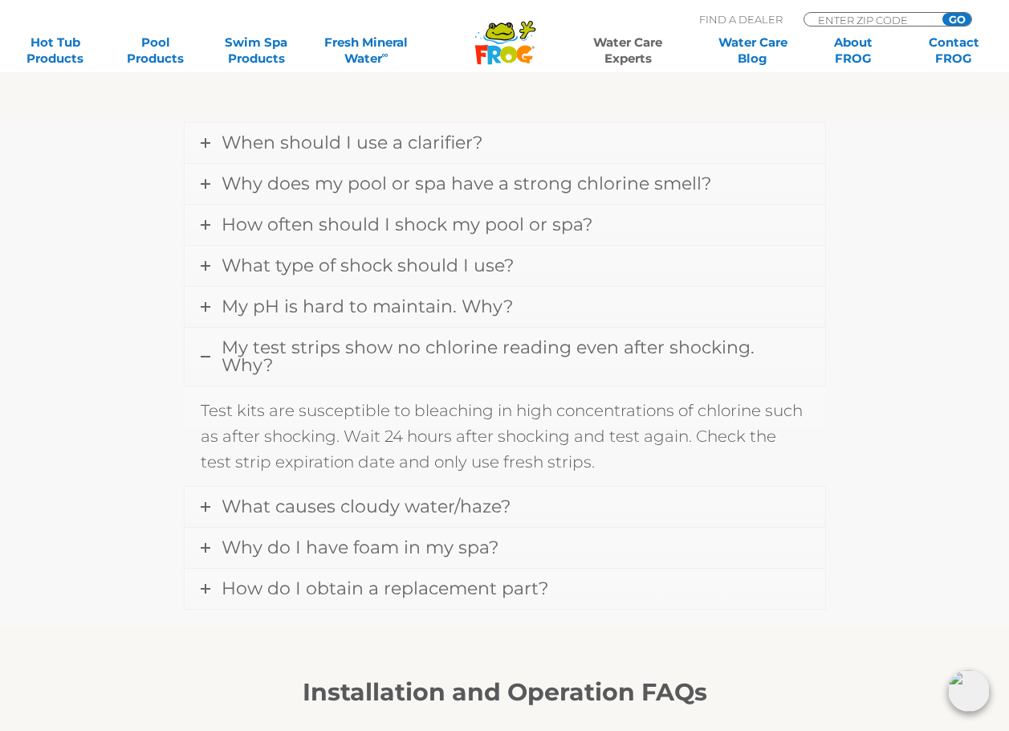
scroll to position [1285, 0]
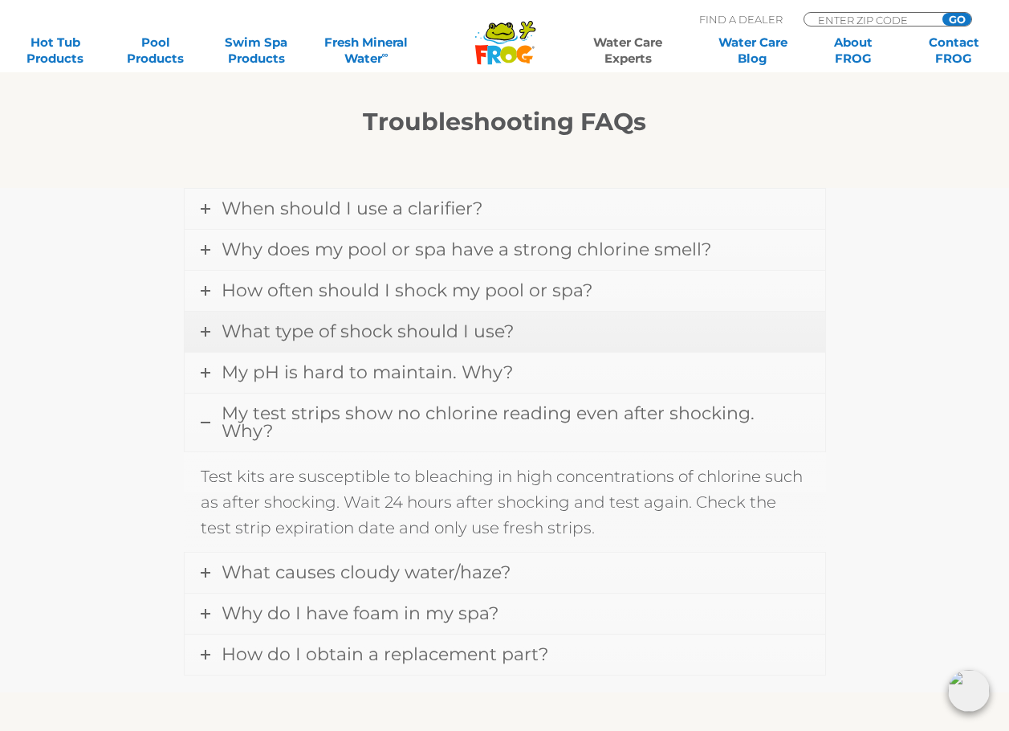
click at [212, 336] on link "What type of shock should I use?" at bounding box center [505, 332] width 641 height 40
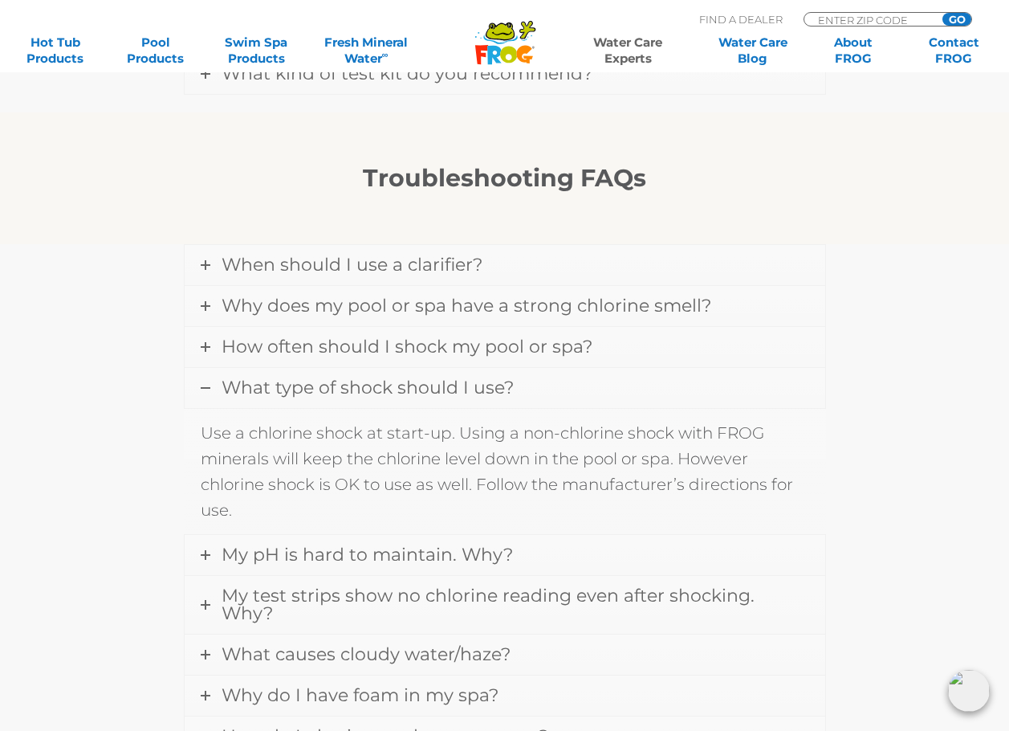
scroll to position [1124, 0]
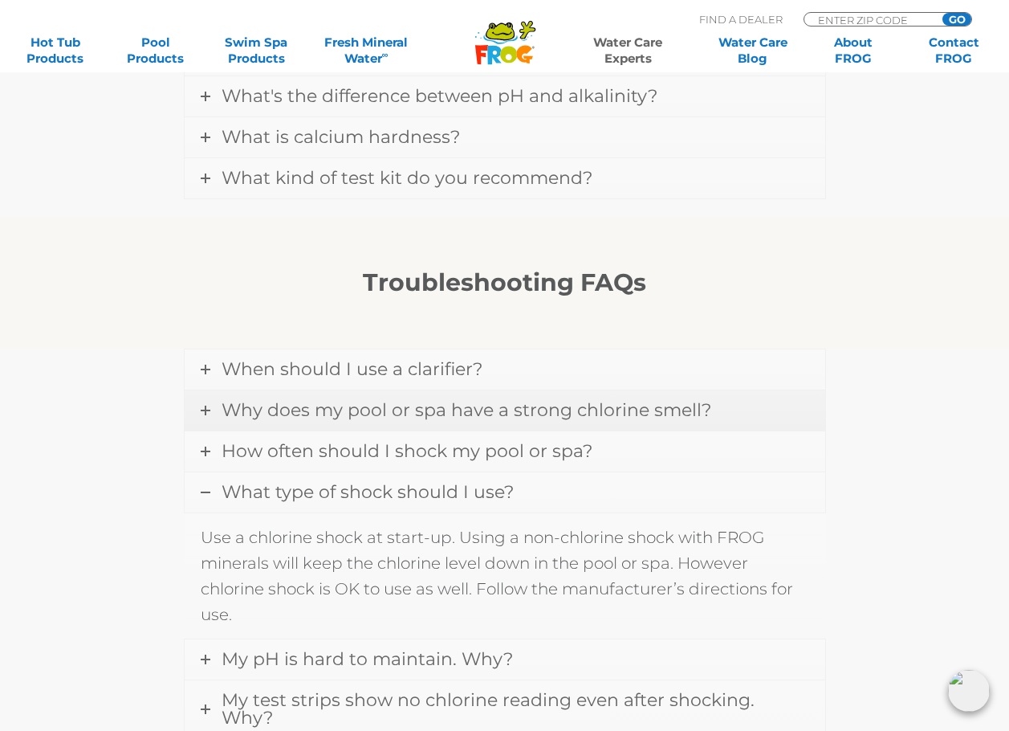
click at [205, 413] on icon at bounding box center [206, 410] width 10 height 10
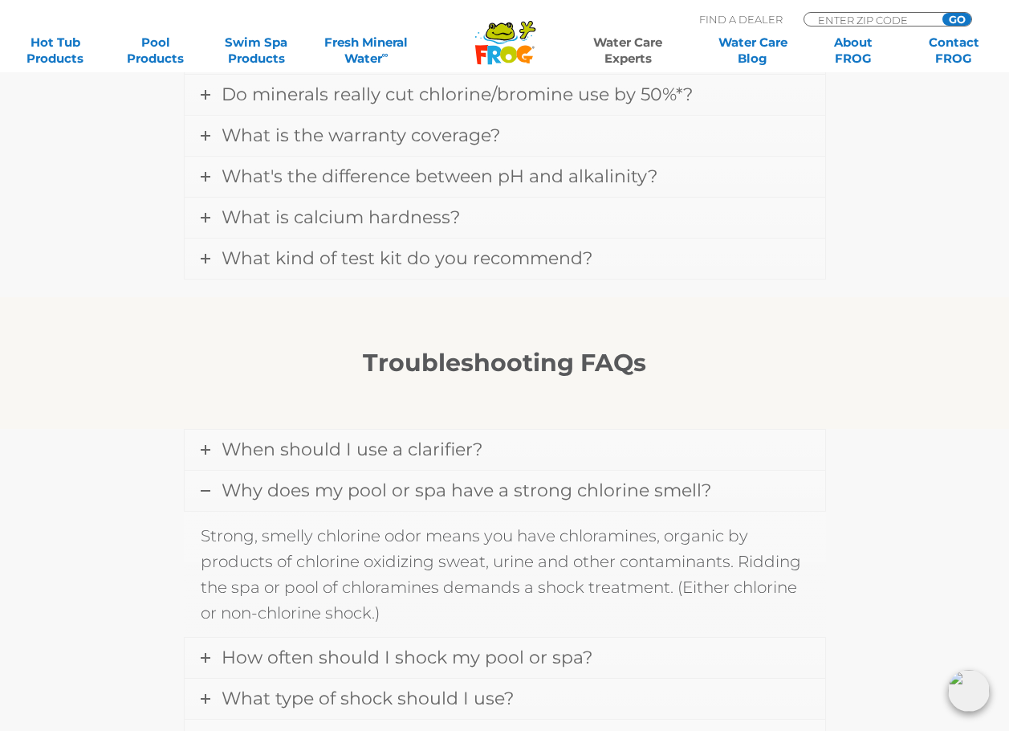
scroll to position [964, 0]
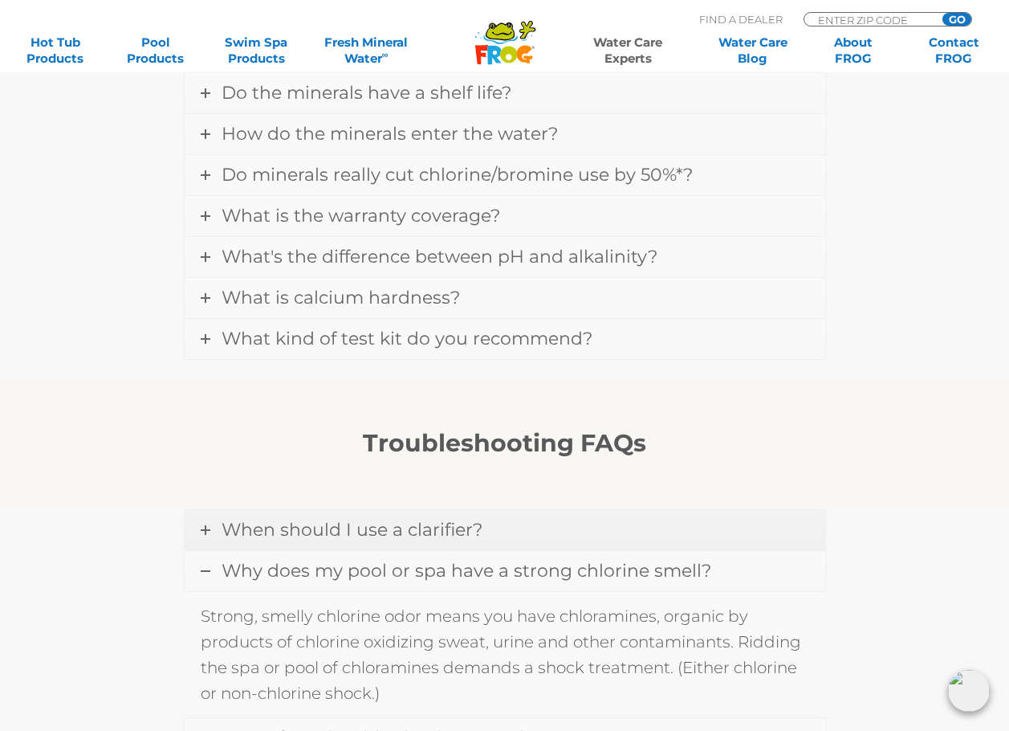
click at [207, 532] on icon at bounding box center [206, 530] width 10 height 10
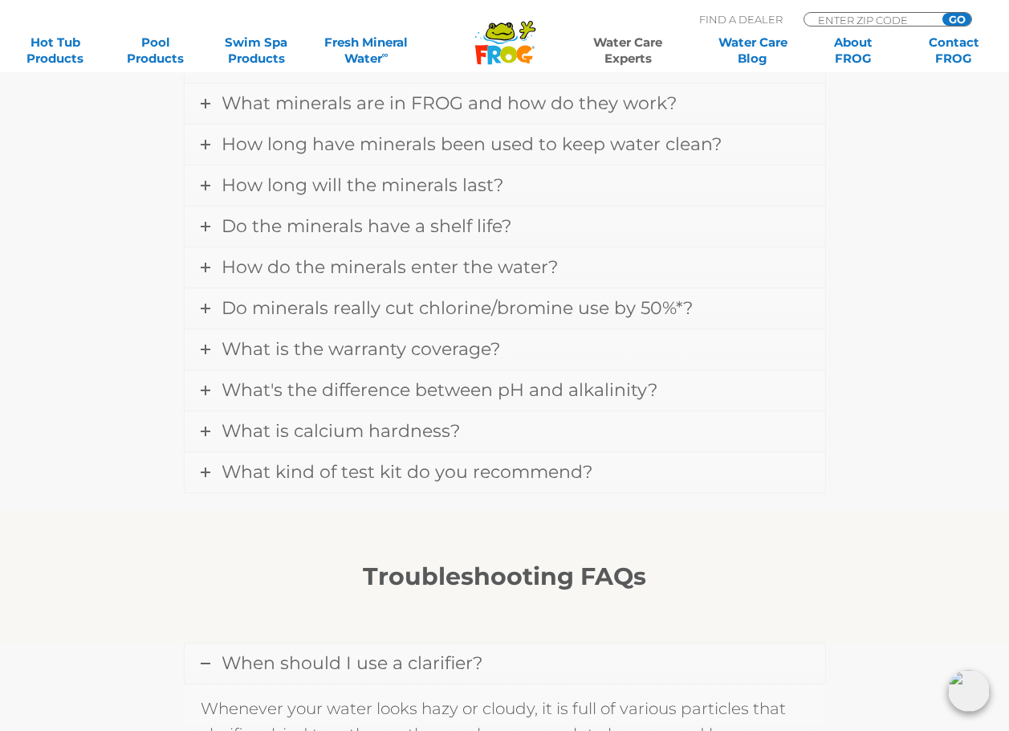
scroll to position [803, 0]
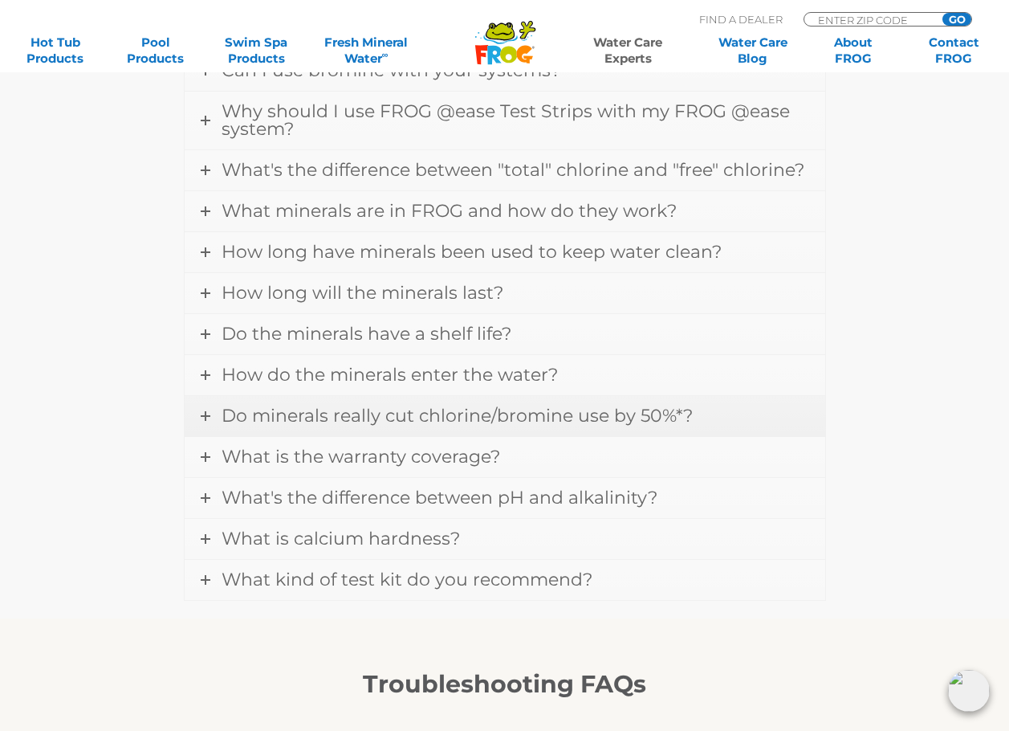
click at [204, 414] on icon at bounding box center [206, 416] width 10 height 10
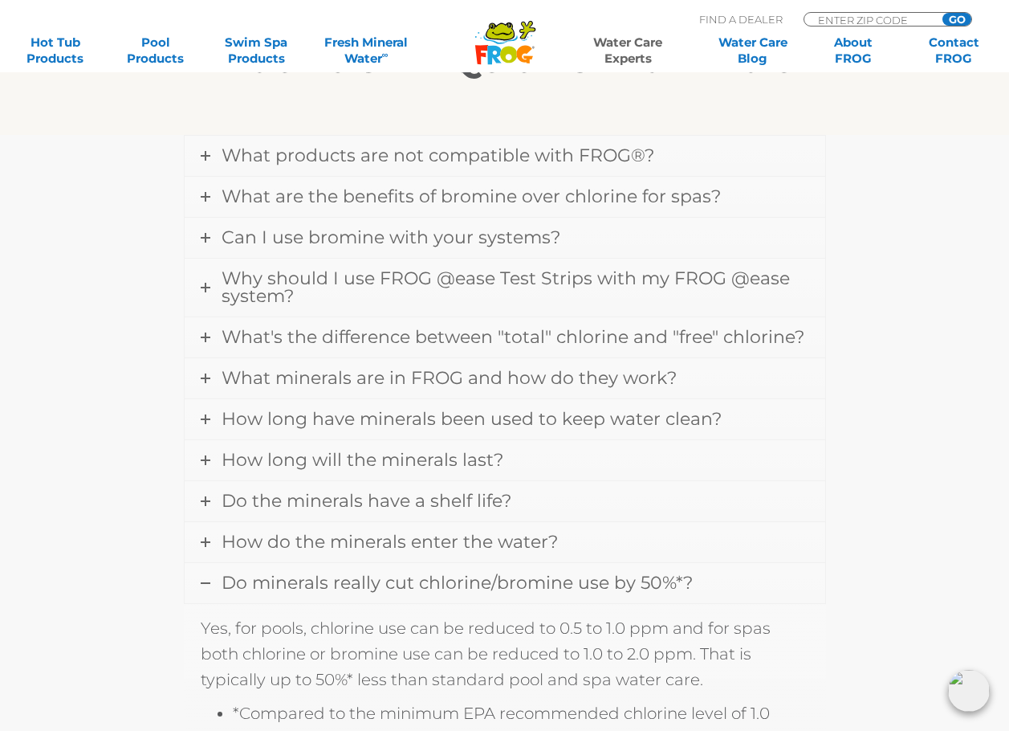
scroll to position [401, 0]
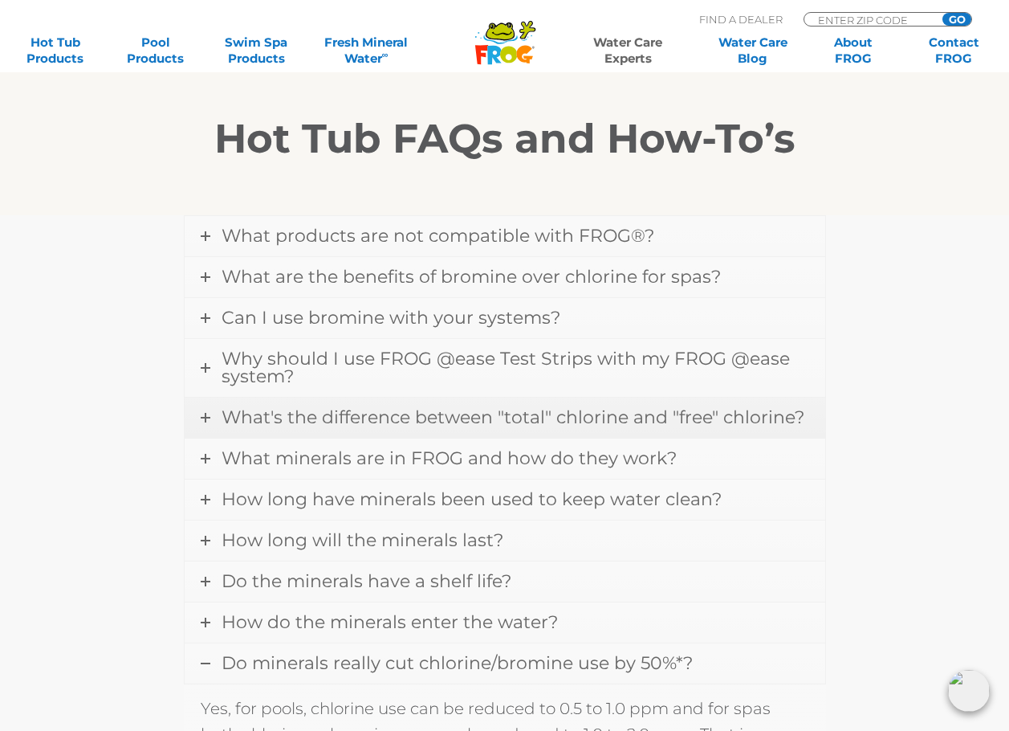
click at [194, 414] on link "What's the difference between "total" chlorine and "free" chlorine?" at bounding box center [505, 417] width 641 height 40
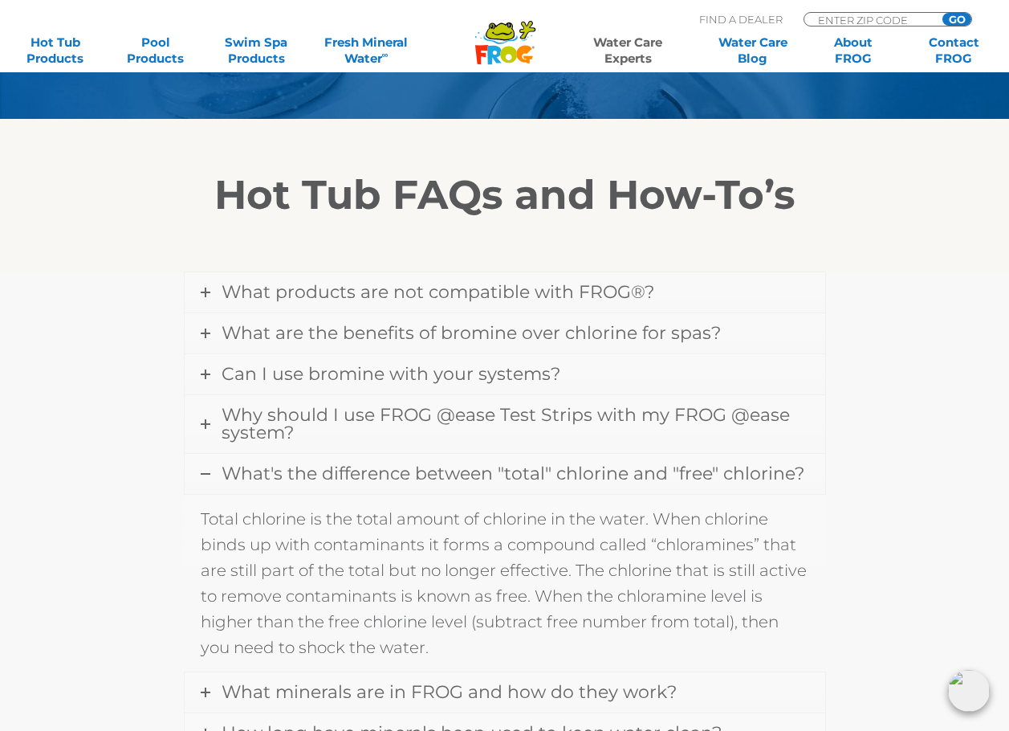
scroll to position [320, 0]
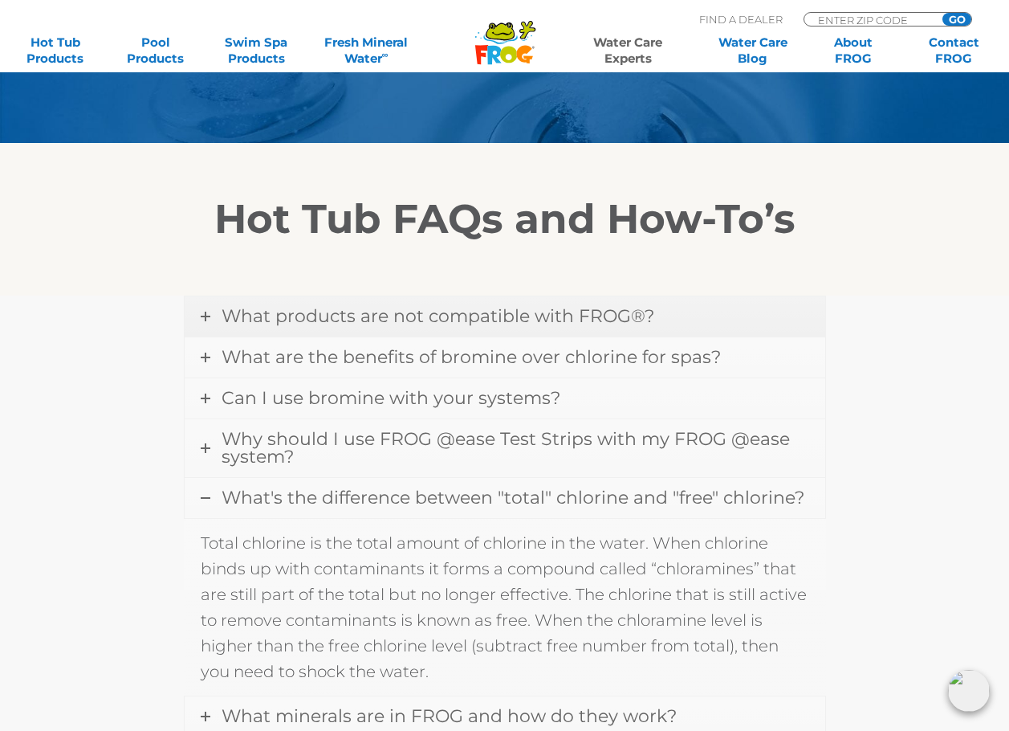
click at [200, 335] on link "What products are not compatible with FROG®?" at bounding box center [505, 316] width 641 height 40
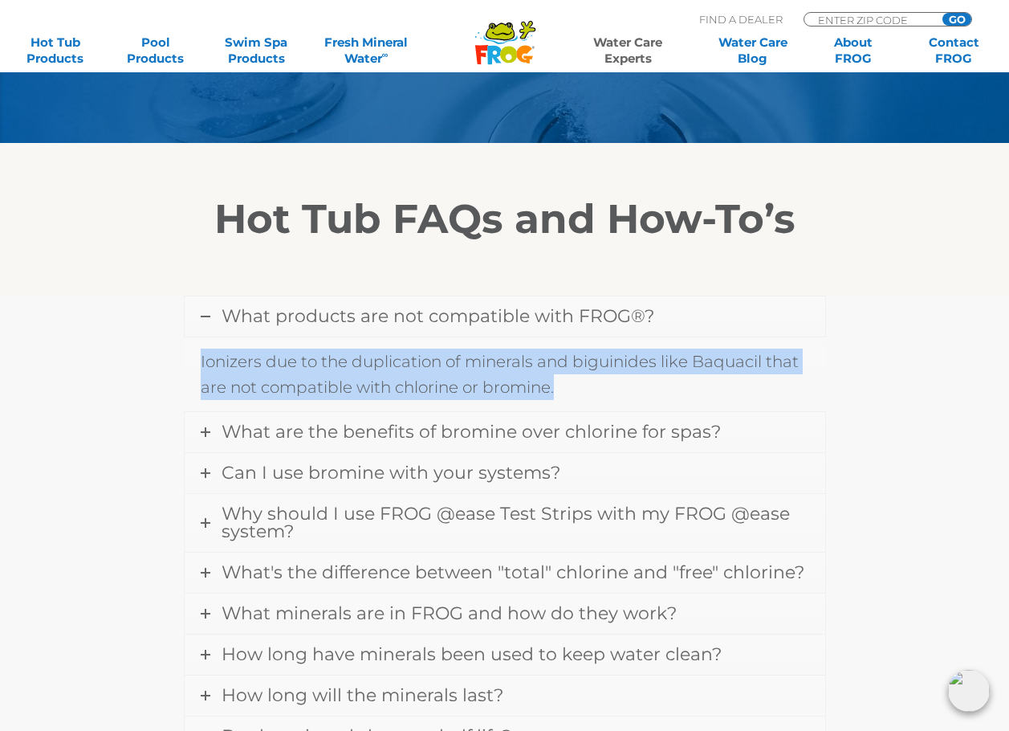
drag, startPoint x: 198, startPoint y: 356, endPoint x: 587, endPoint y: 382, distance: 390.3
click at [587, 382] on div "Ionizers due to the duplication of minerals and biguinides like Baquacil that a…" at bounding box center [505, 373] width 642 height 75
copy p "Ionizers due to the duplication of minerals and biguinides like Baquacil that a…"
